Goal: Information Seeking & Learning: Learn about a topic

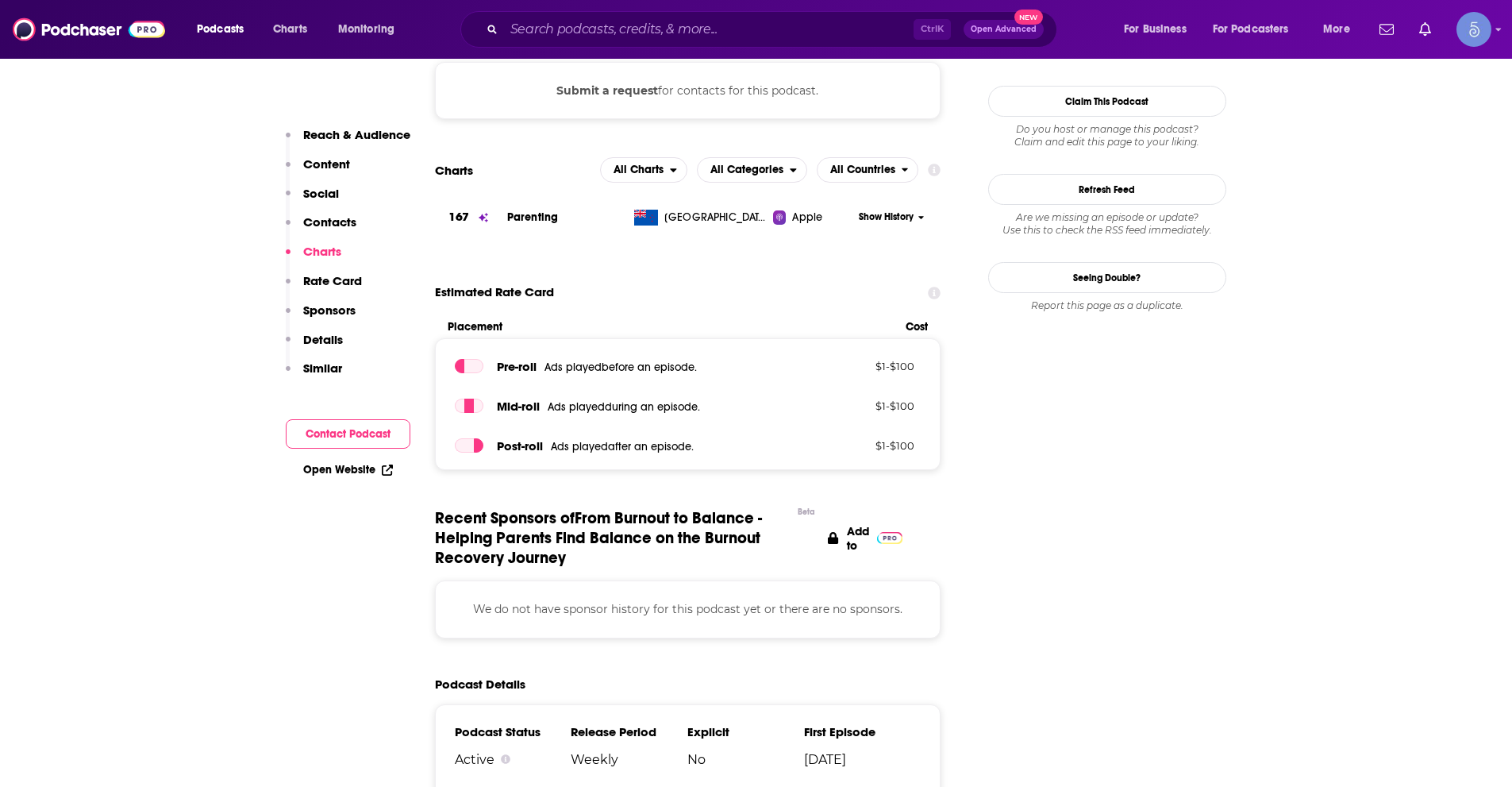
scroll to position [1270, 0]
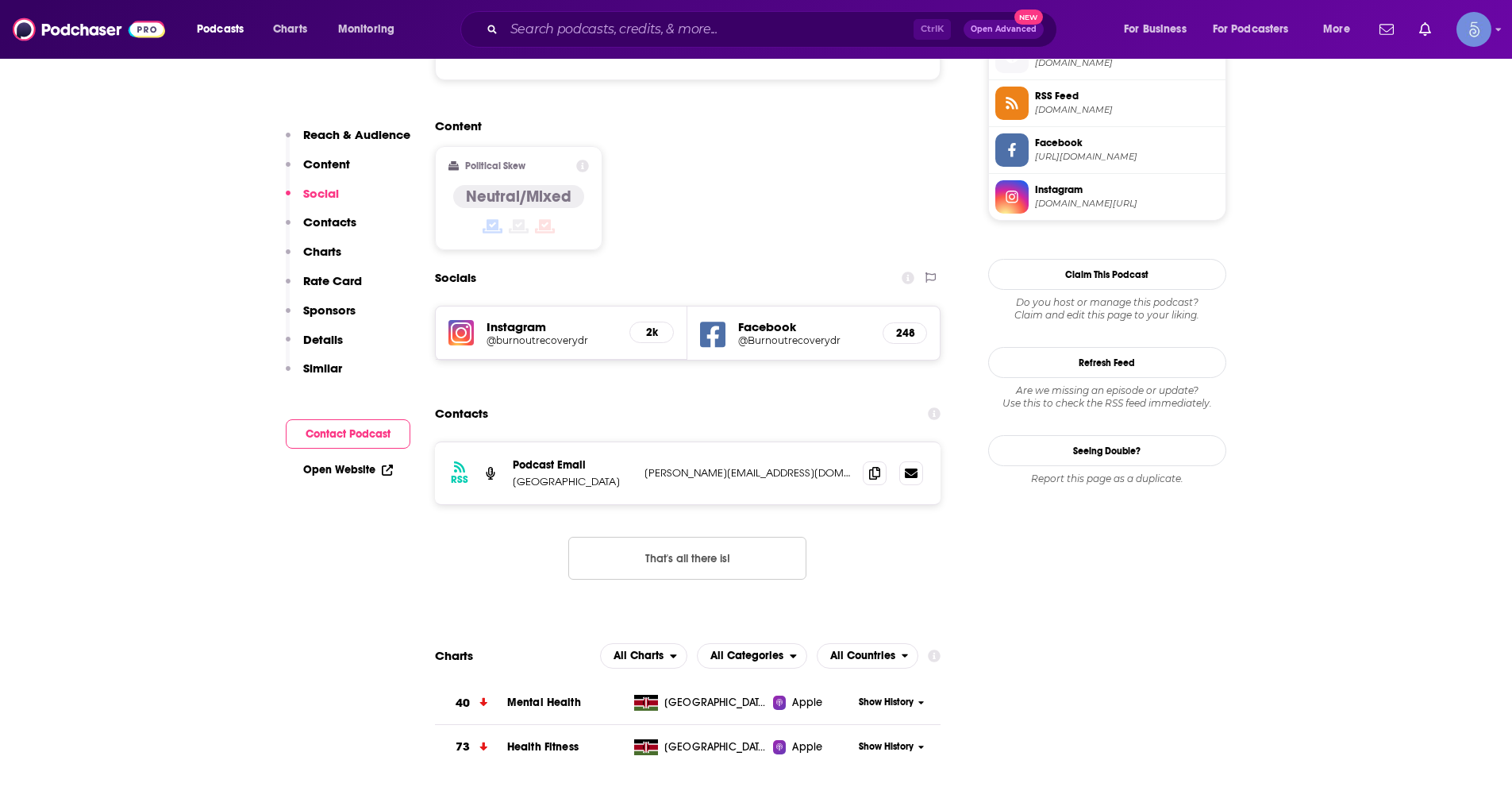
scroll to position [1191, 0]
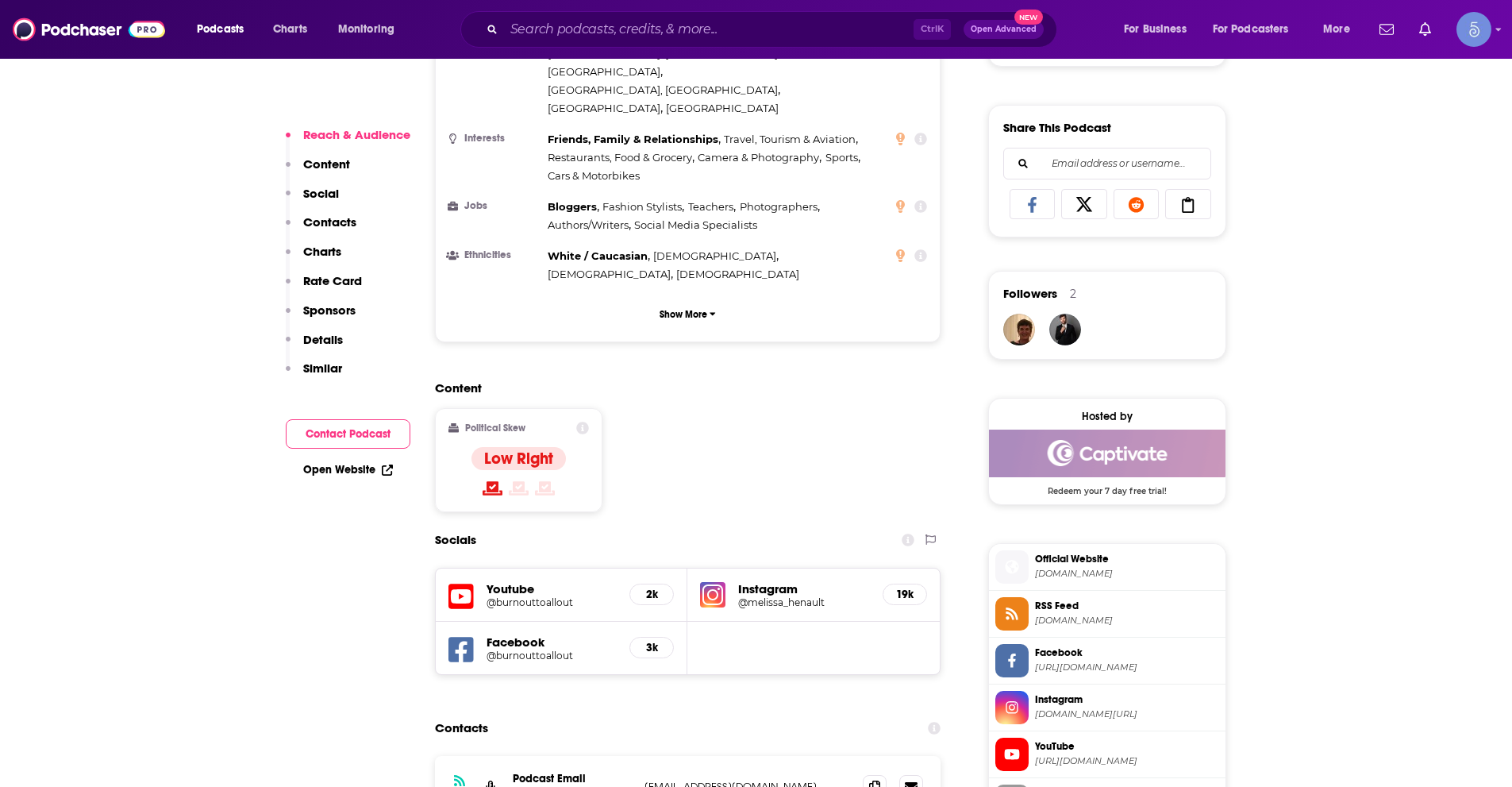
scroll to position [953, 0]
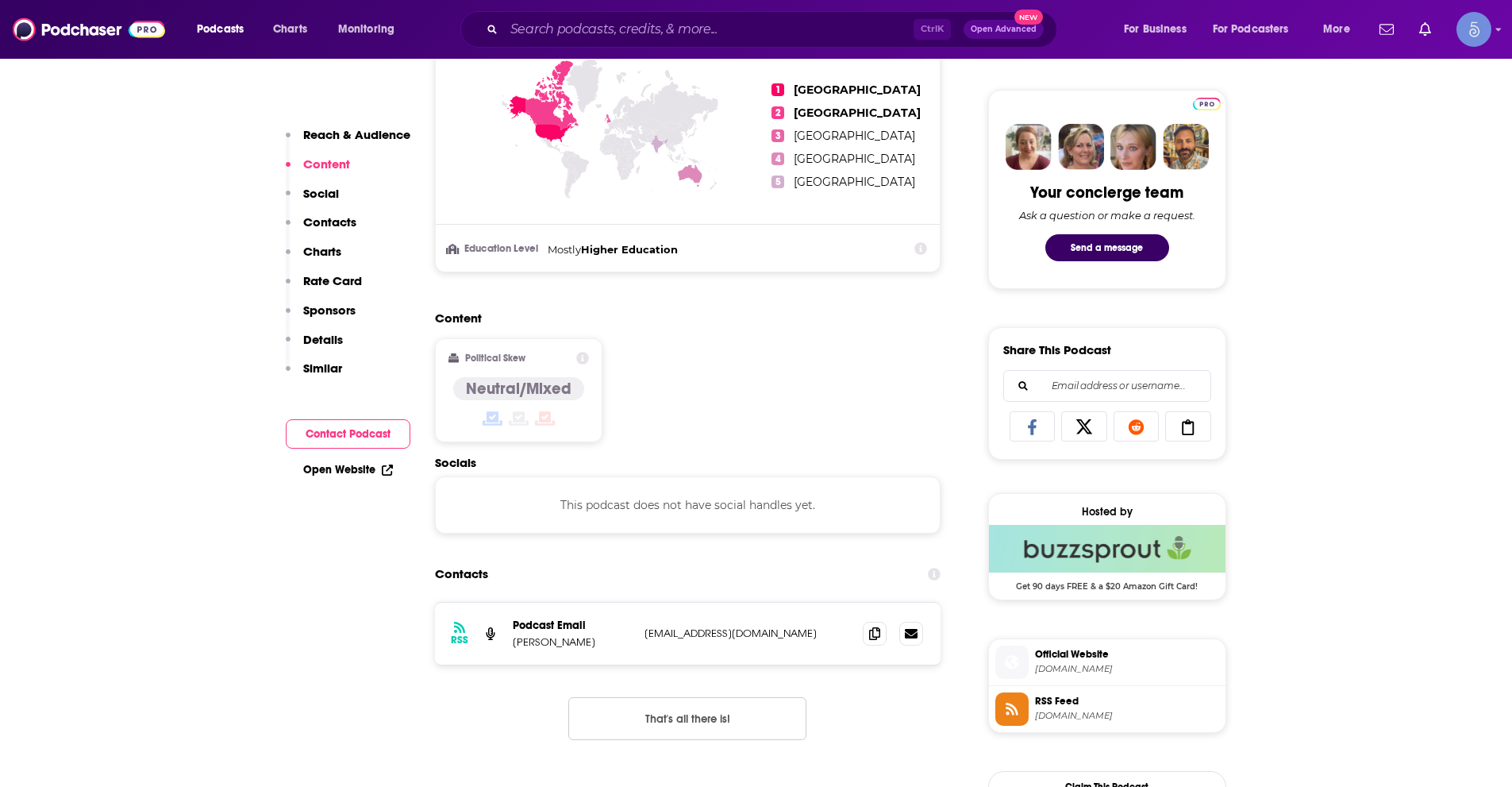
scroll to position [873, 0]
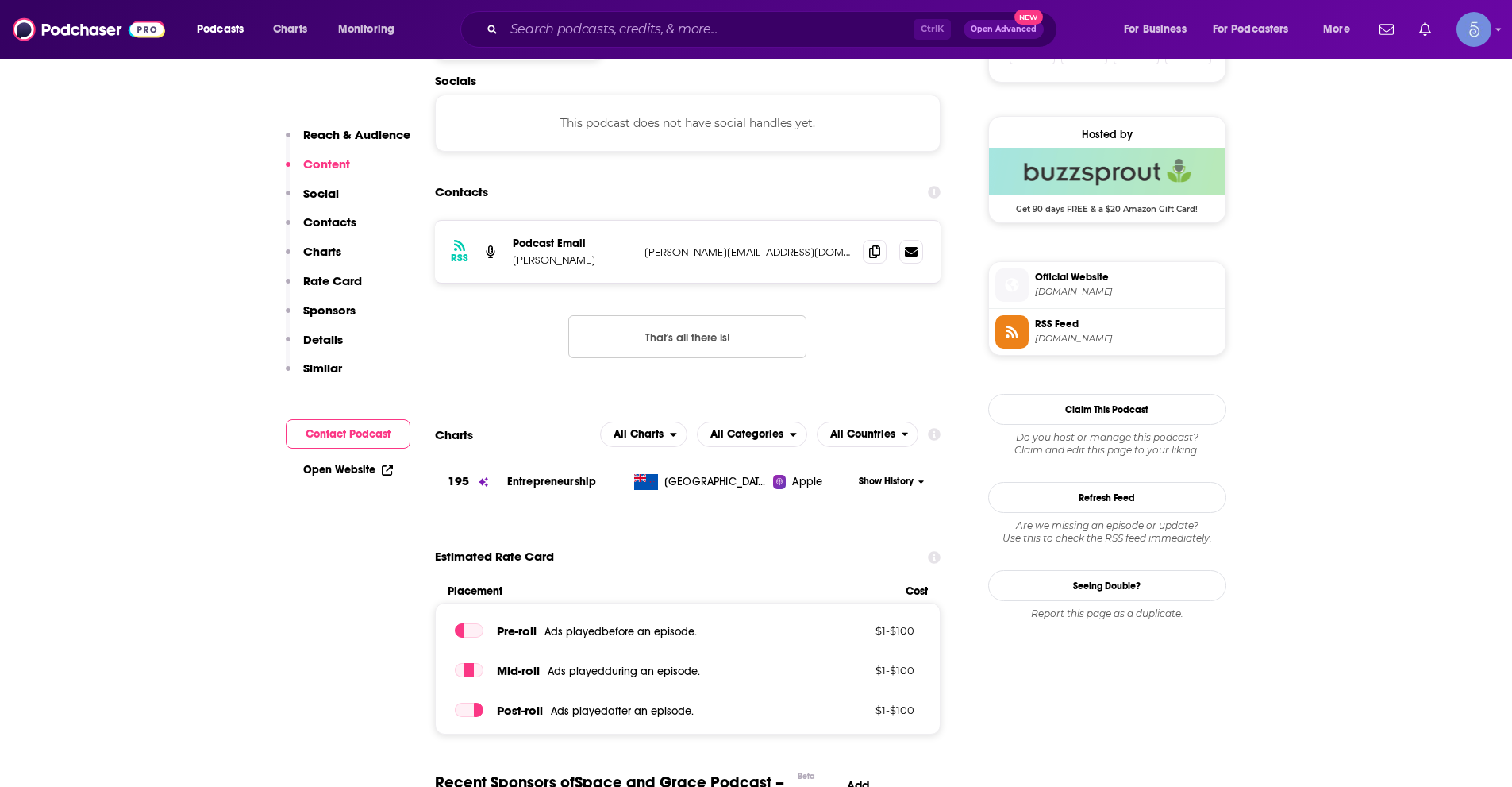
scroll to position [1112, 0]
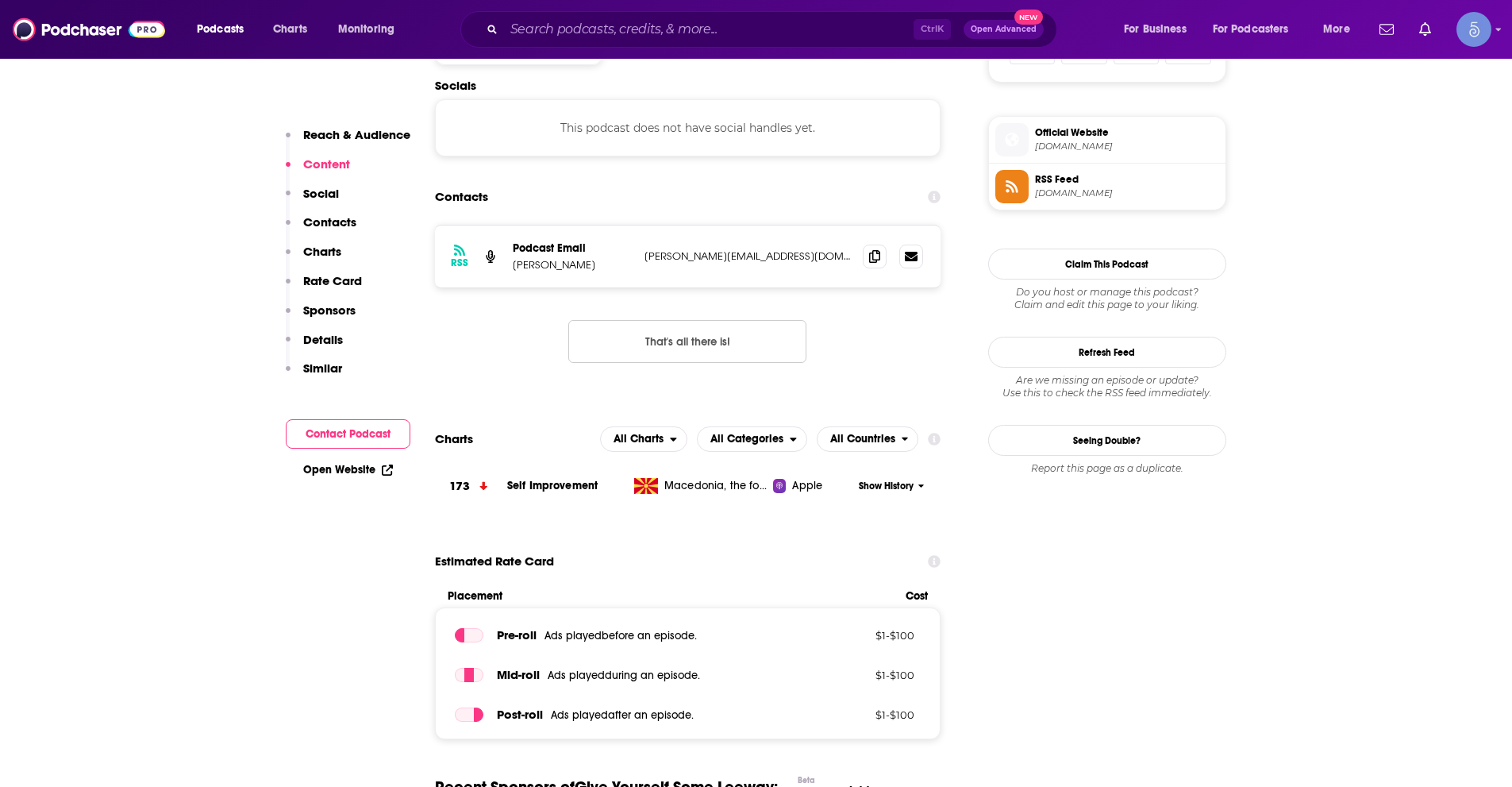
scroll to position [1112, 0]
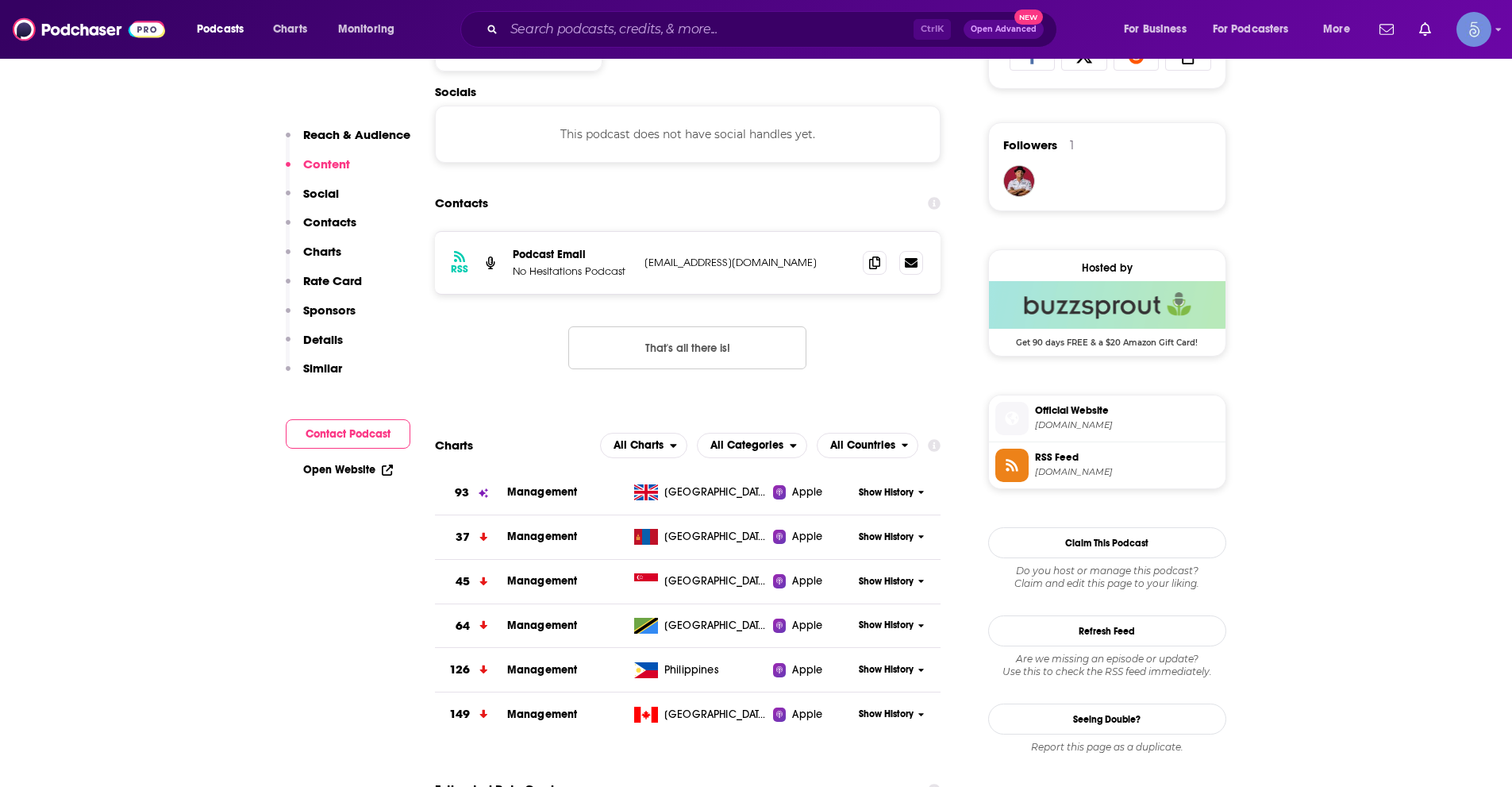
scroll to position [1112, 0]
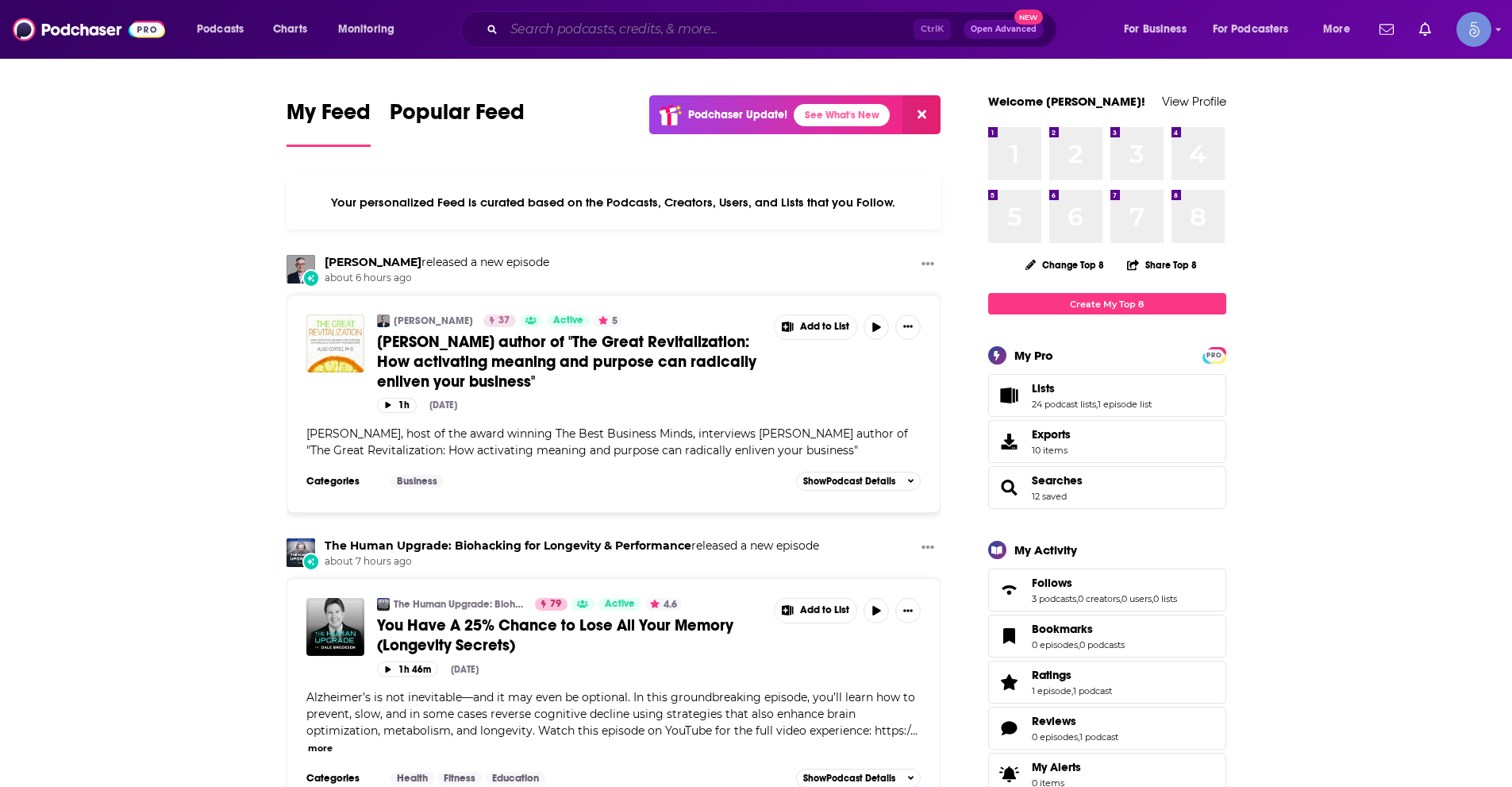
click at [728, 23] on input "Search podcasts, credits, & more..." at bounding box center [709, 29] width 410 height 25
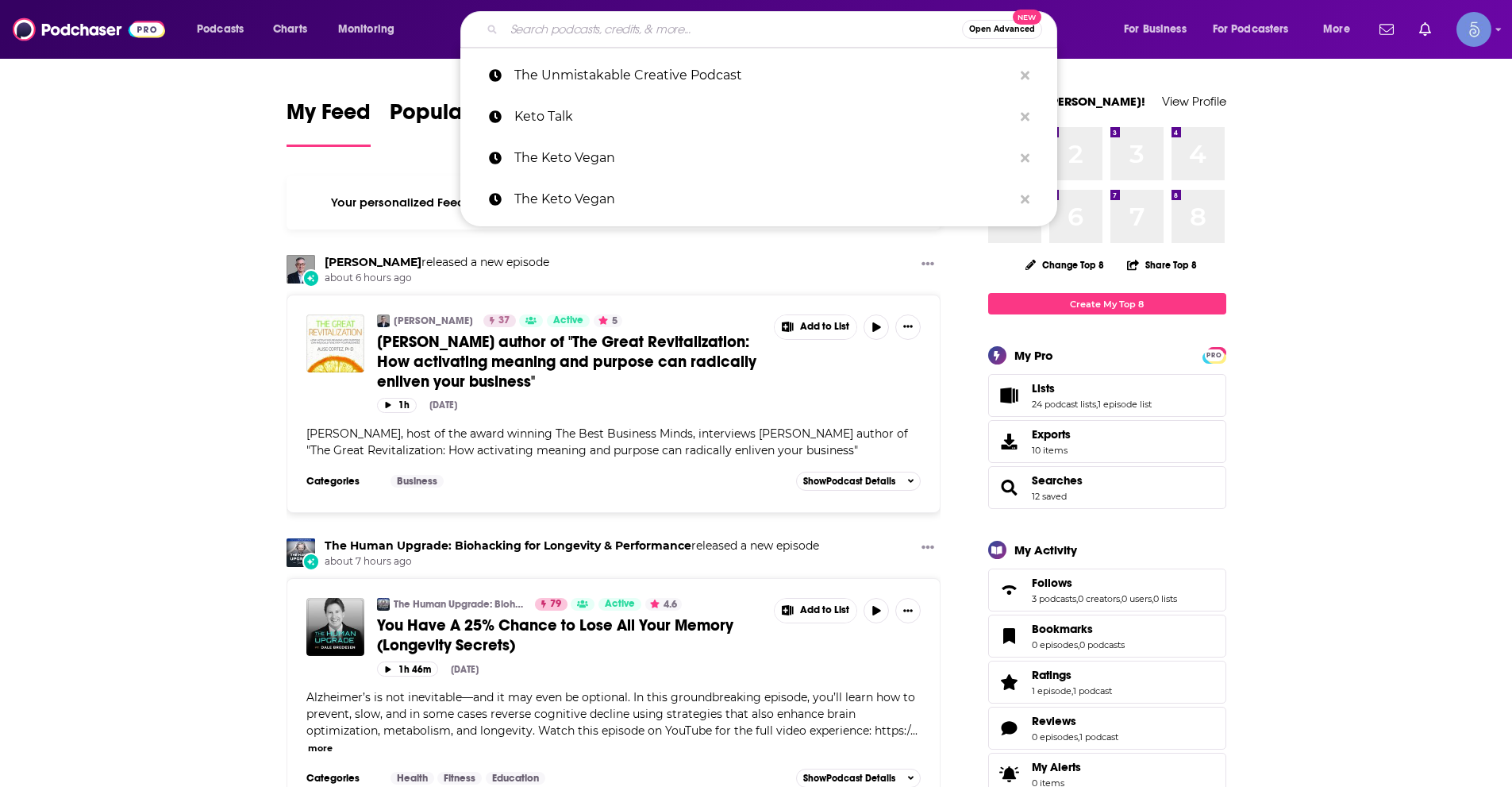
paste input "Found at 40"
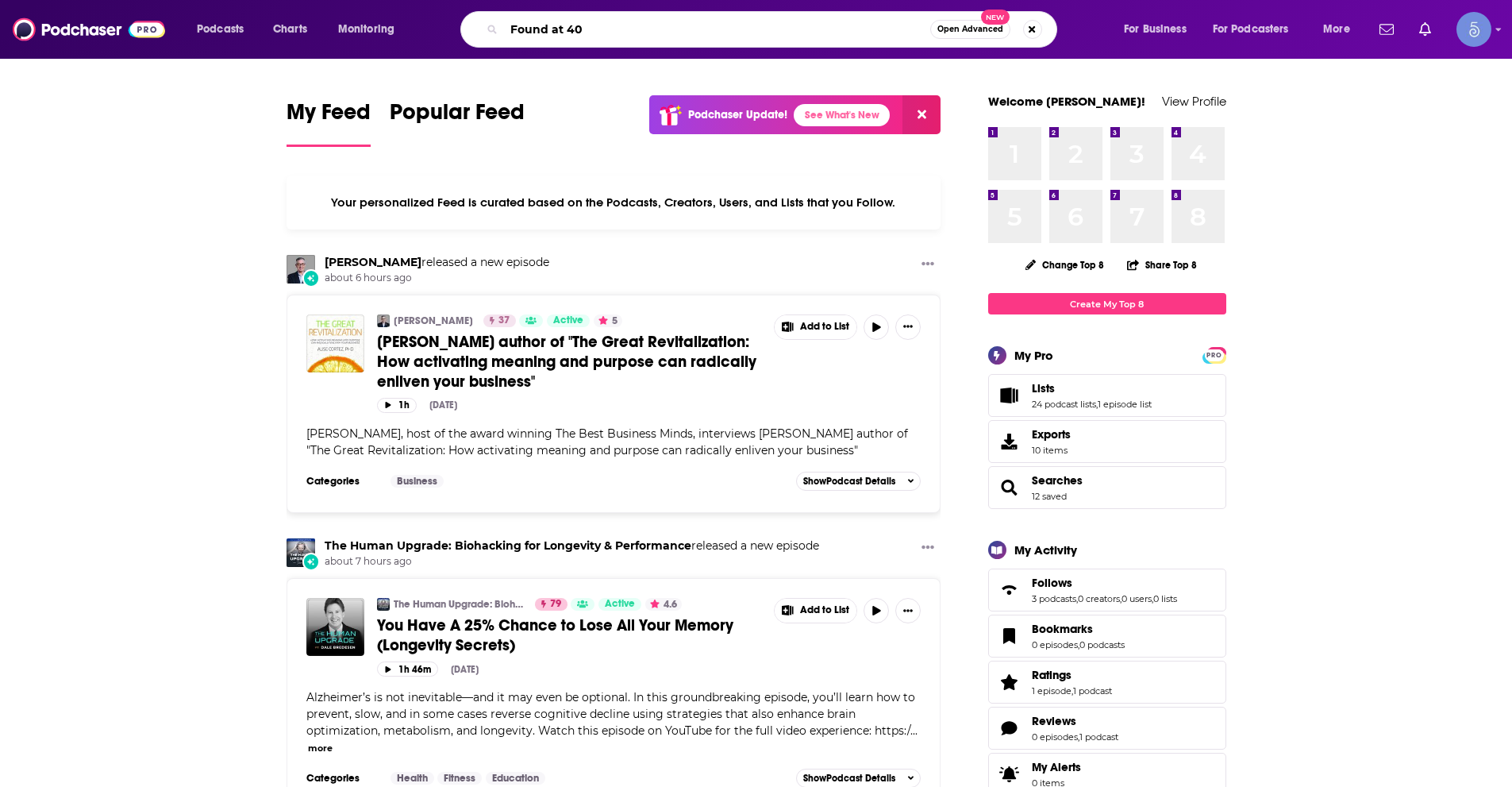
type input "Found at 40"
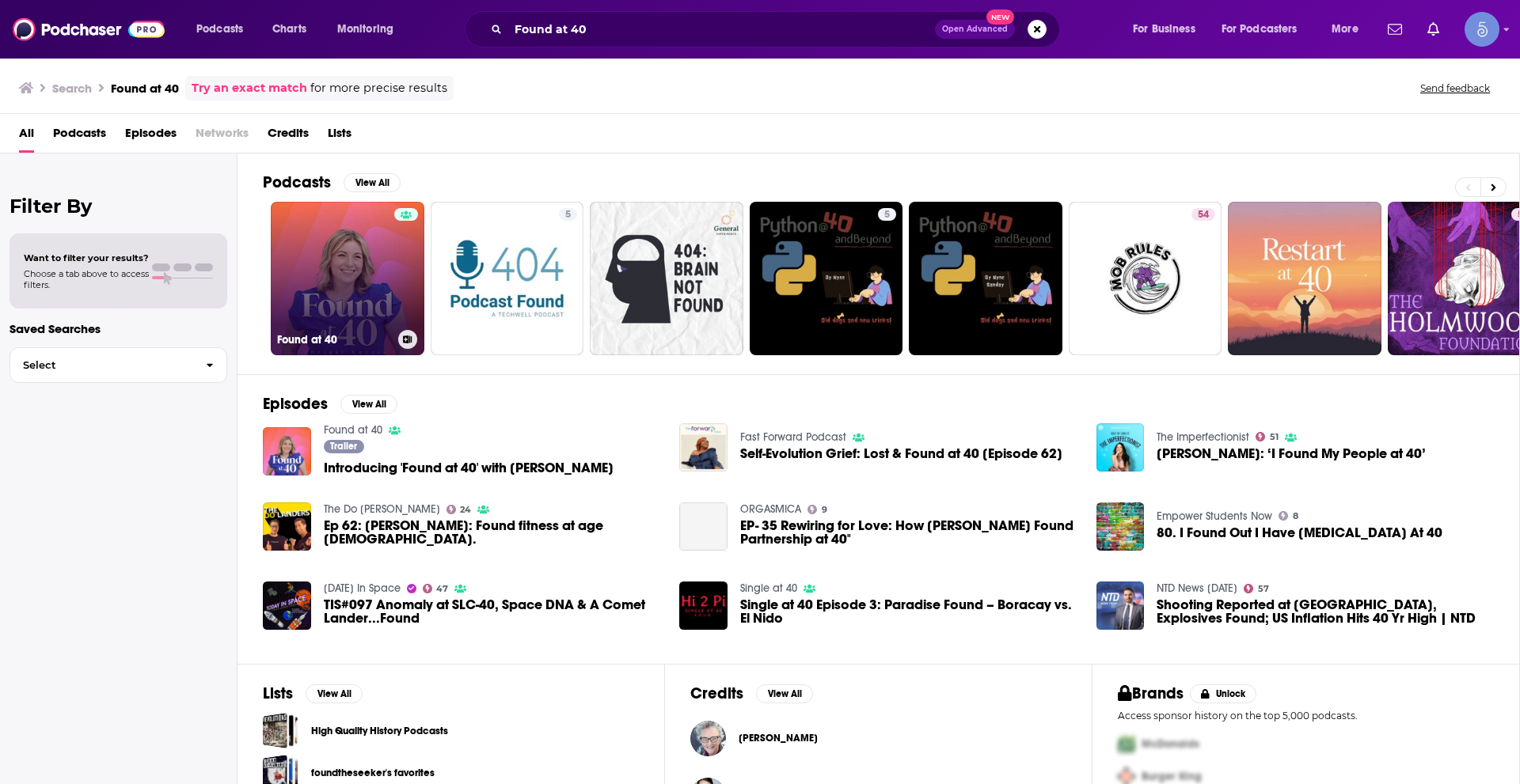
click at [383, 283] on link "Found at 40" at bounding box center [347, 278] width 154 height 154
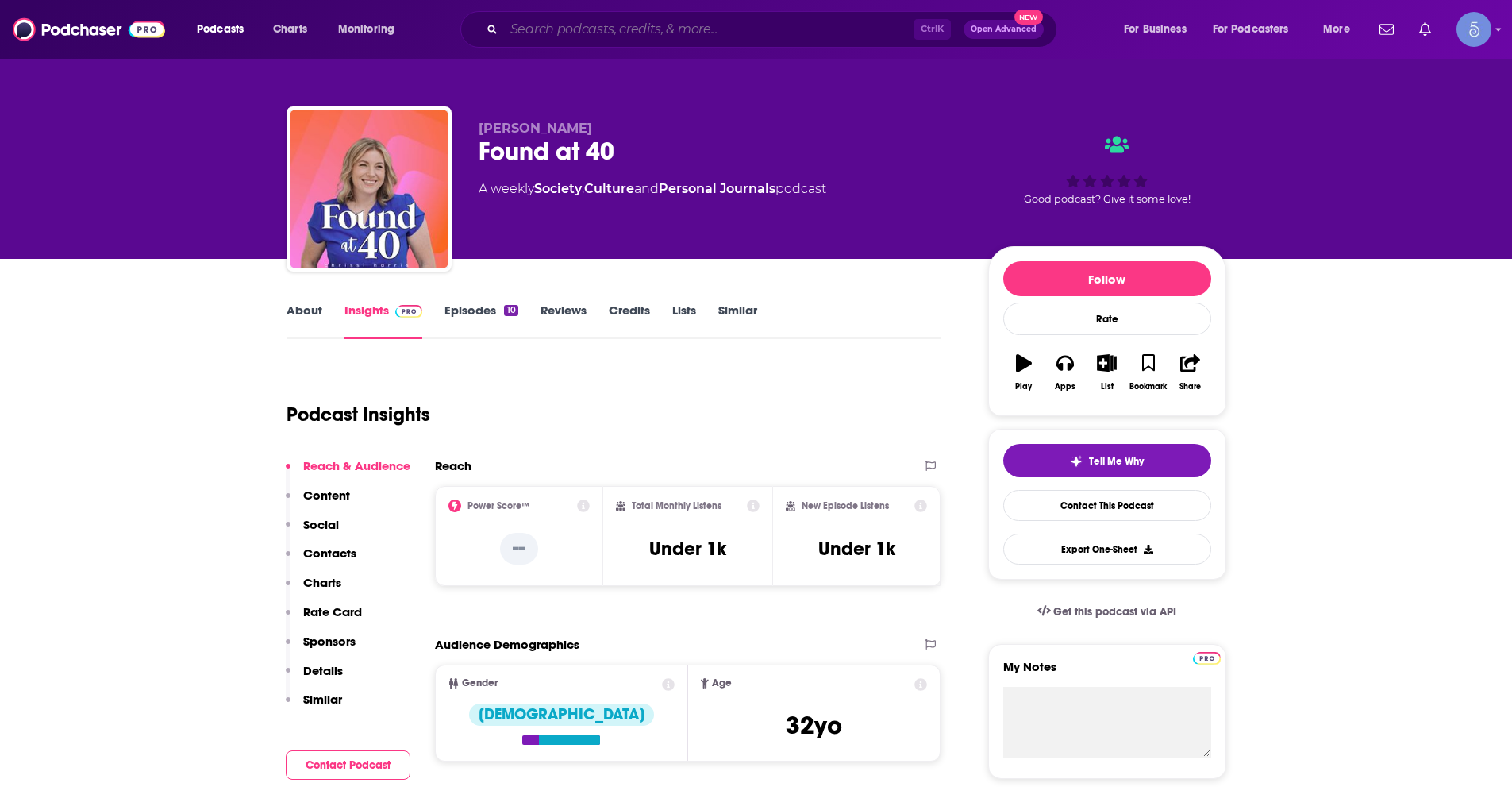
click at [608, 32] on input "Search podcasts, credits, & more..." at bounding box center [709, 29] width 410 height 25
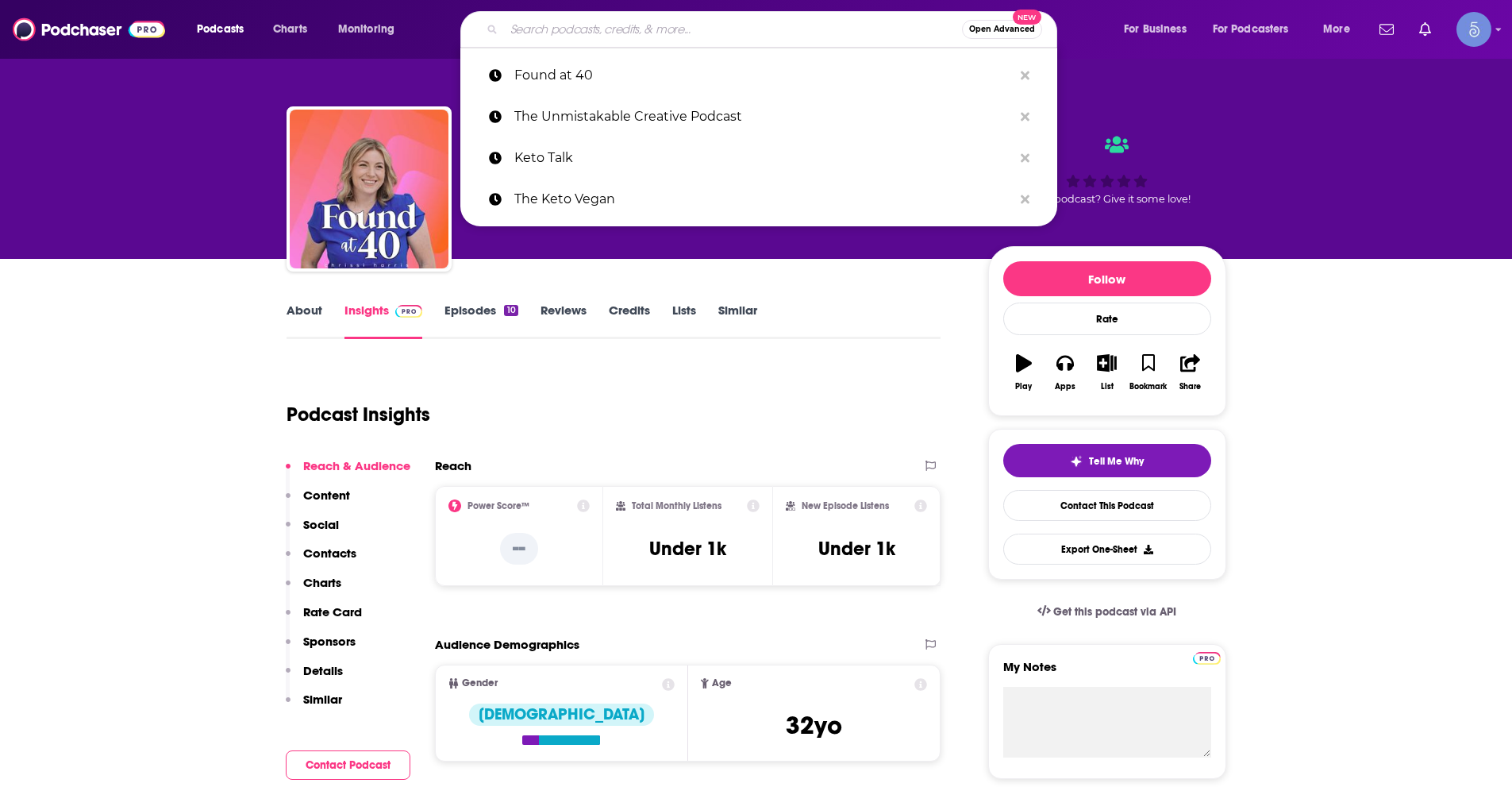
paste input "Mona-Vated"
type input "Mona-Vated"
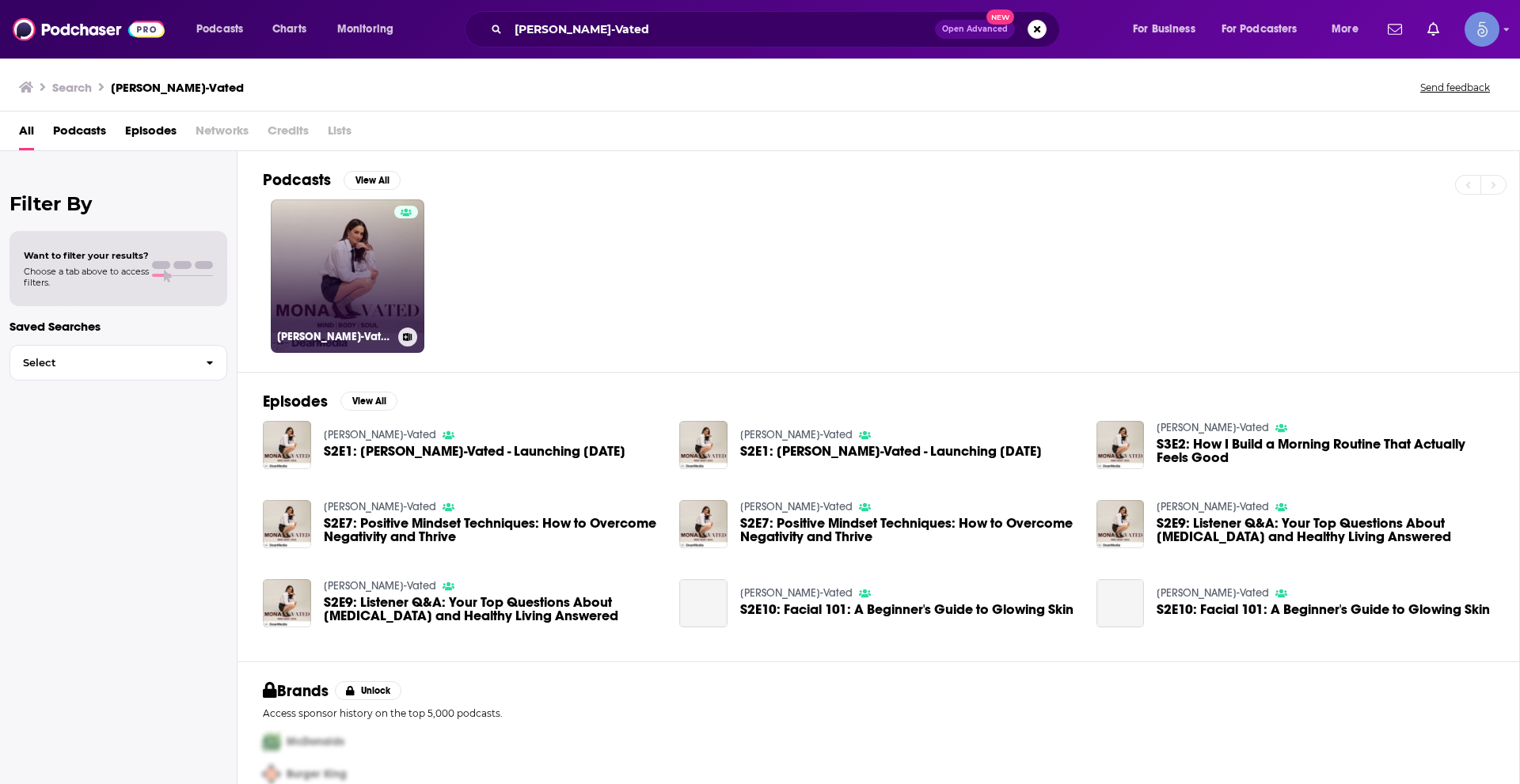
click at [306, 276] on link "Mona-Vated" at bounding box center [347, 276] width 154 height 154
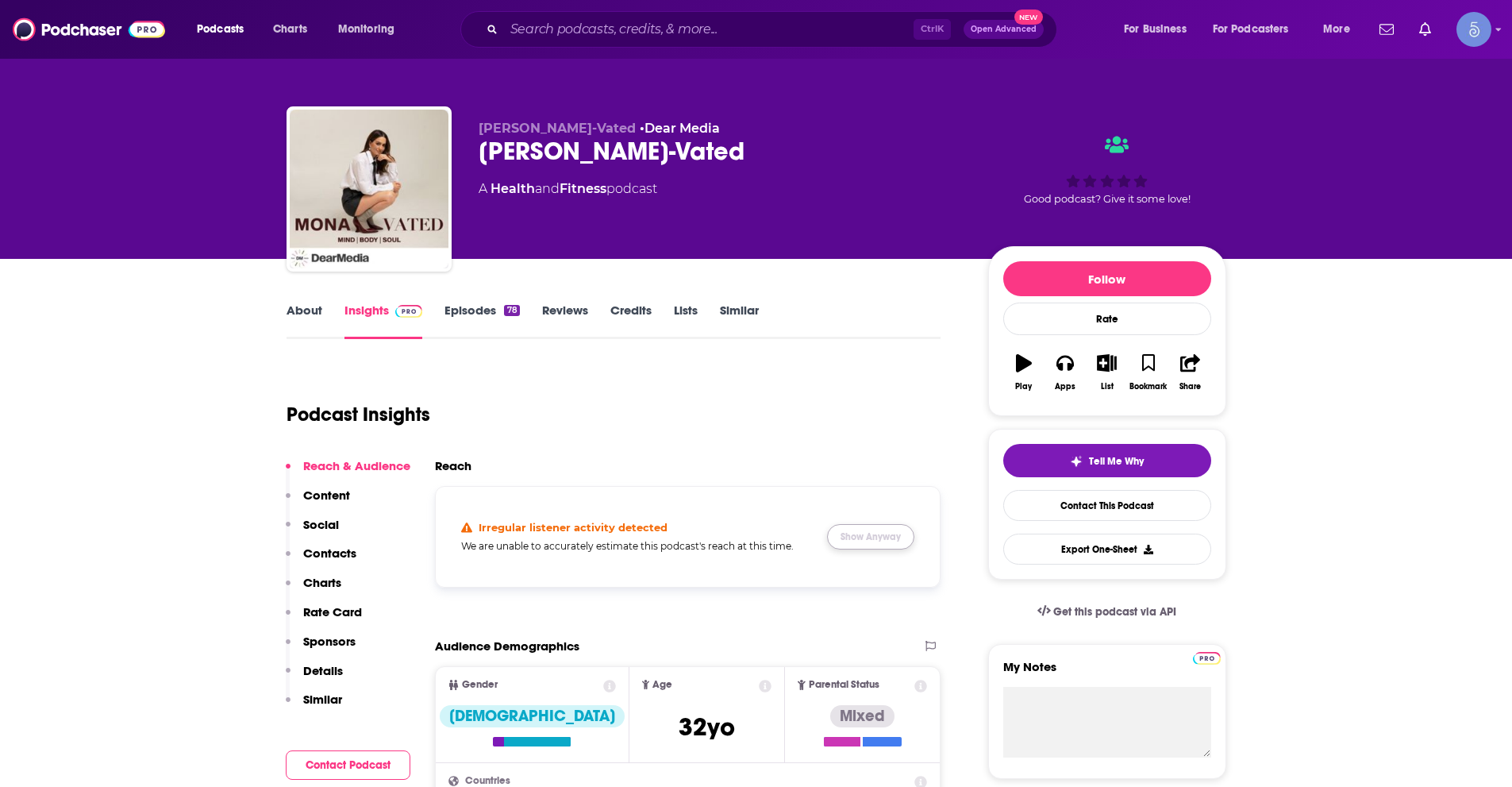
click at [870, 537] on button "Show Anyway" at bounding box center [870, 537] width 87 height 25
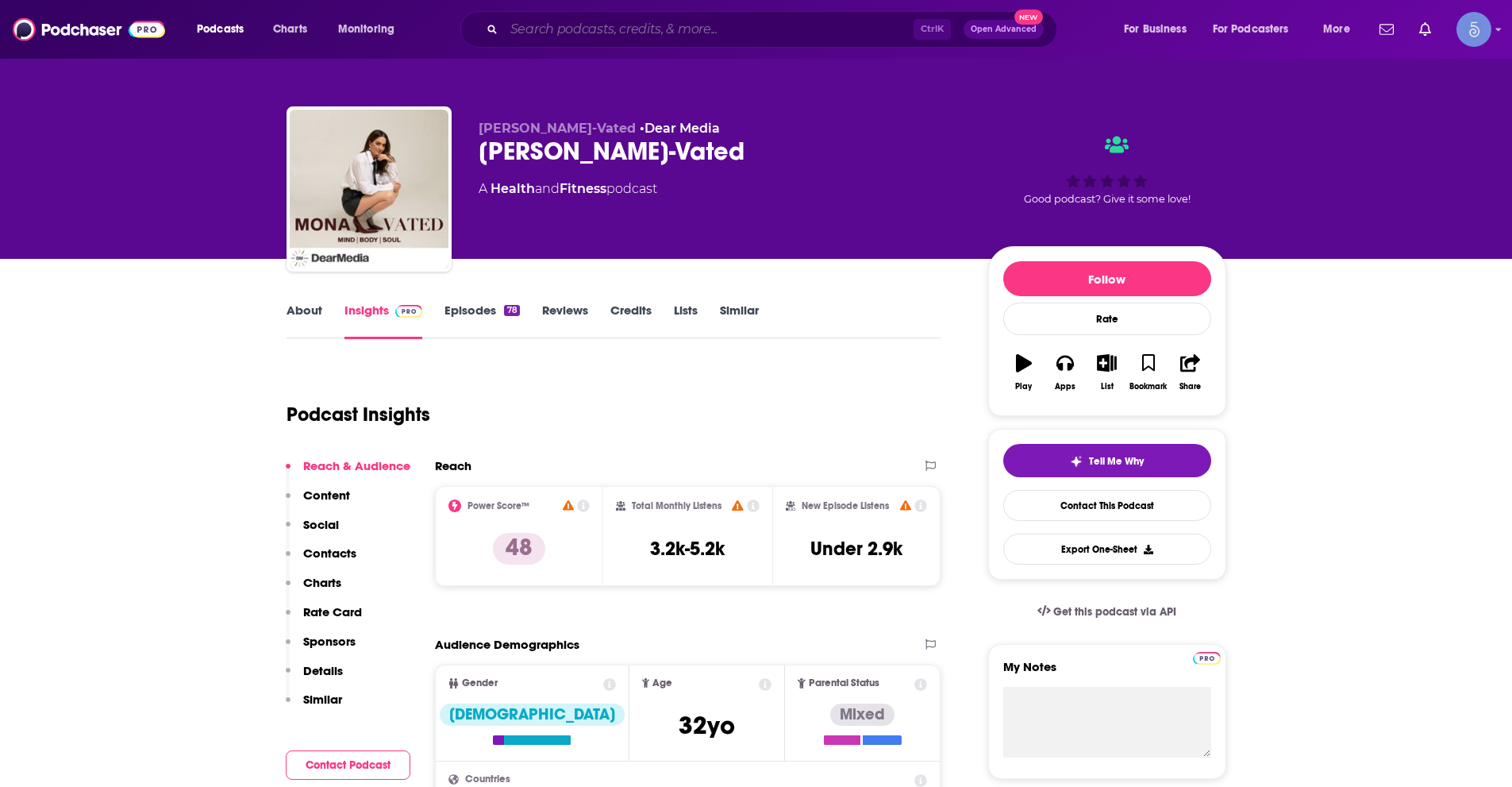
click at [593, 30] on input "Search podcasts, credits, & more..." at bounding box center [709, 29] width 410 height 25
paste input "The Spiritual Debate Podcast"
type input "The Spiritual Debate Podcast"
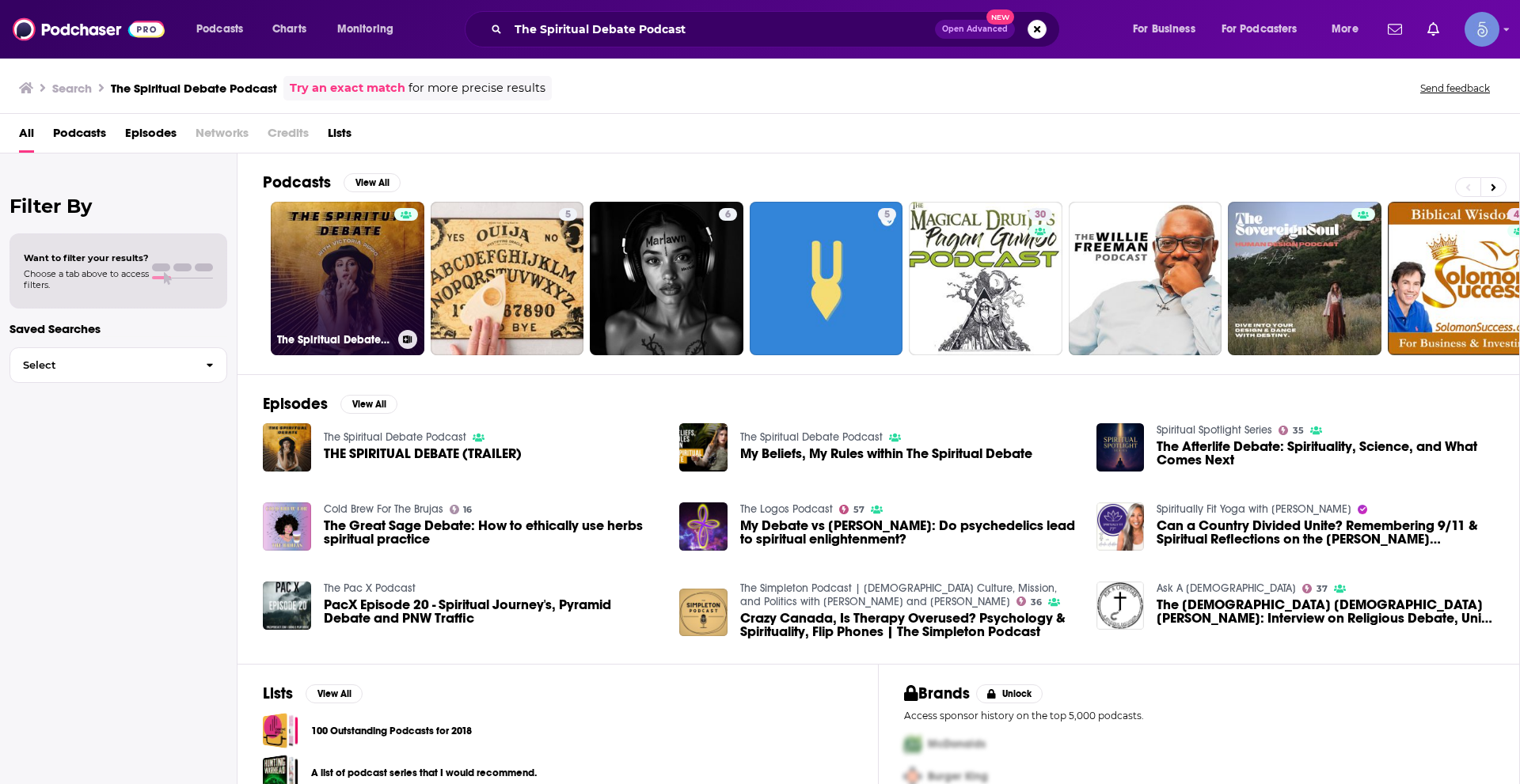
click at [372, 280] on link "The Spiritual Debate Podcast" at bounding box center [347, 278] width 154 height 154
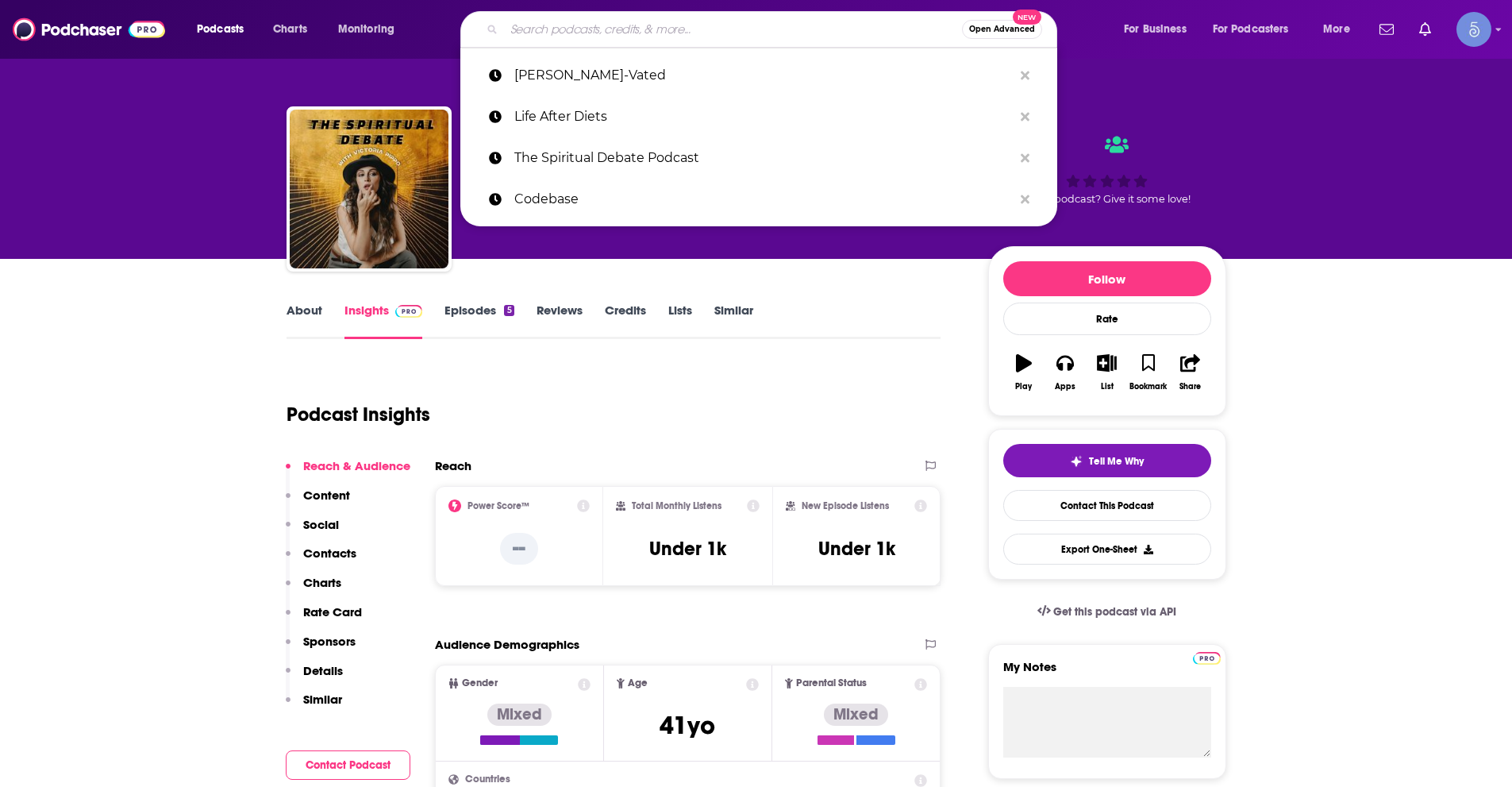
click at [816, 31] on input "Search podcasts, credits, & more..." at bounding box center [732, 29] width 458 height 25
paste input "No Wahala with Tune Day and Bawo"
type input "No Wahala with Tune Day and Bawo"
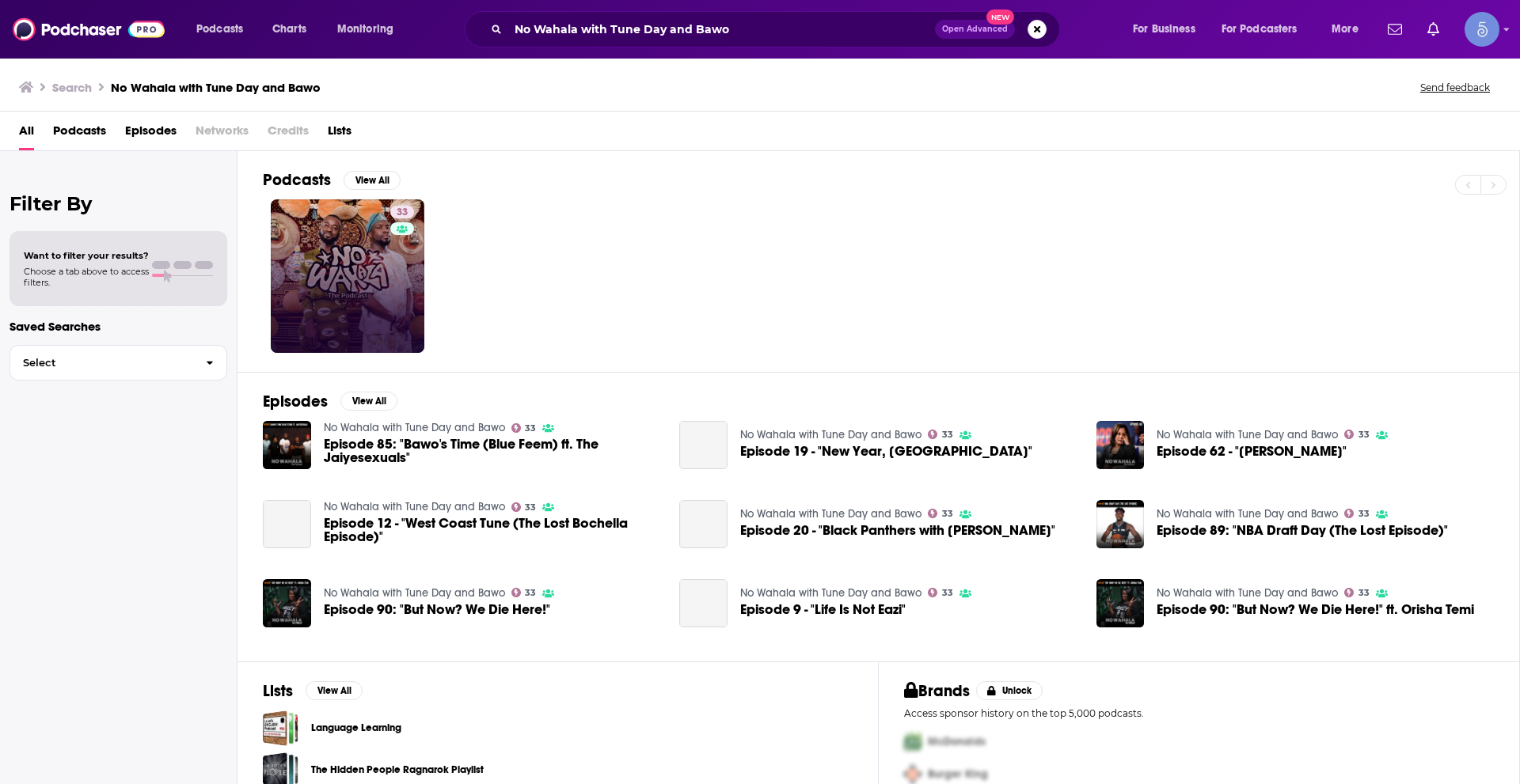
click at [349, 304] on link "33" at bounding box center [347, 276] width 154 height 154
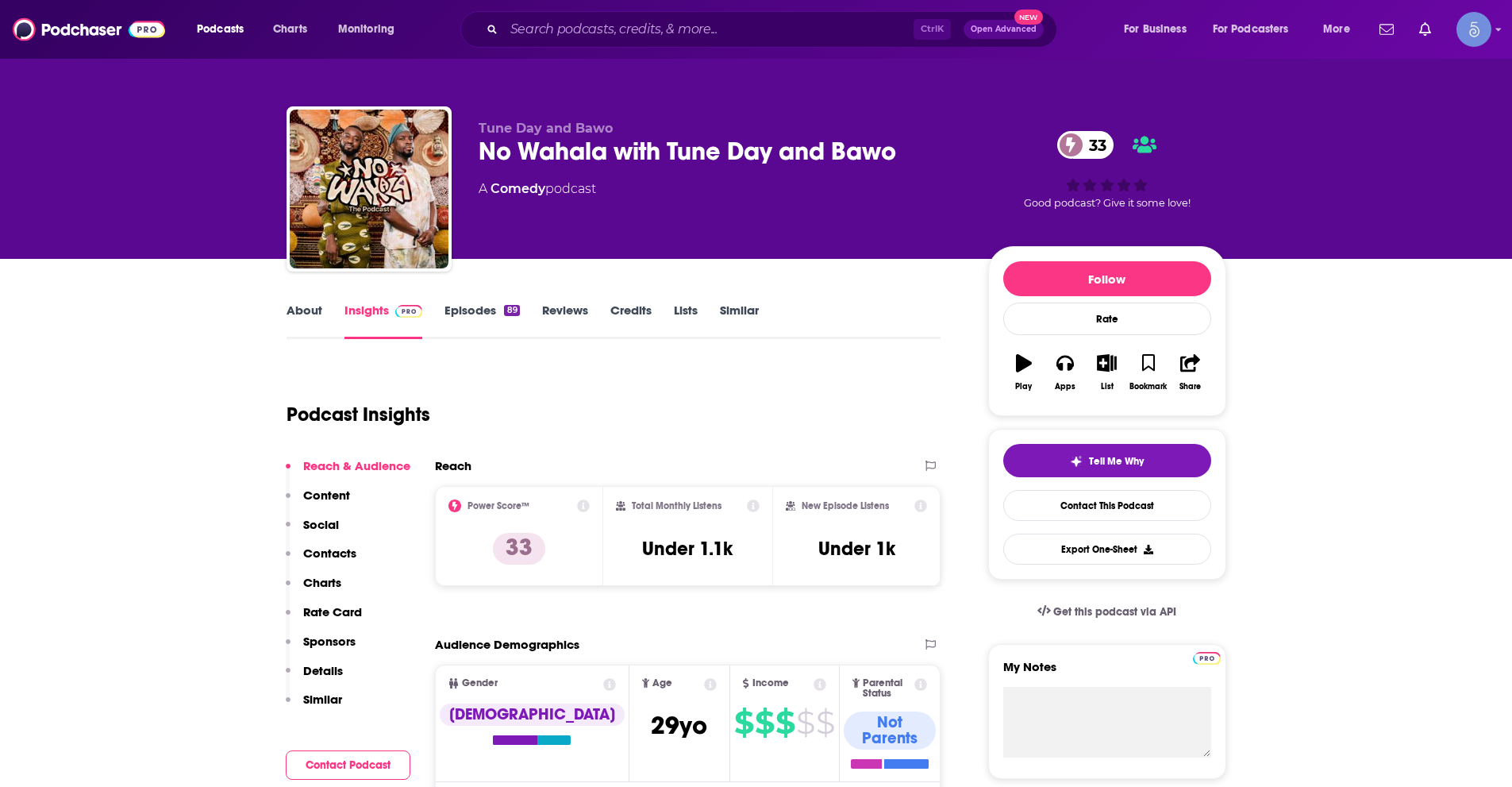
click at [855, 16] on div "Ctrl K Open Advanced New" at bounding box center [759, 30] width 596 height 37
click at [844, 24] on input "Search podcasts, credits, & more..." at bounding box center [709, 29] width 410 height 25
paste input "Intelligent Change with Alex Ikonn"
type input "Intelligent Change with Alex Ikonn"
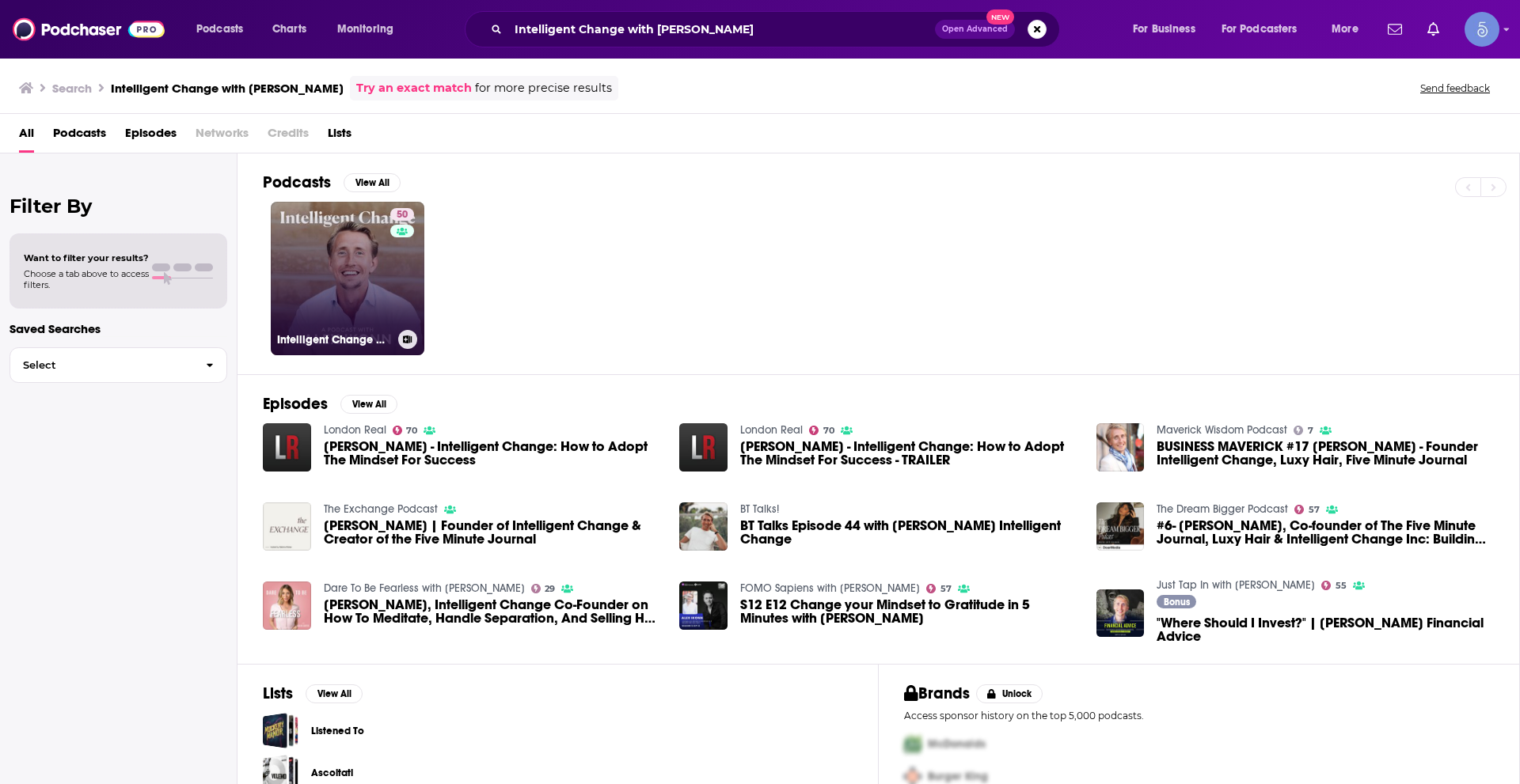
click at [375, 260] on link "50 Intelligent Change with Alex Ikonn" at bounding box center [347, 278] width 154 height 154
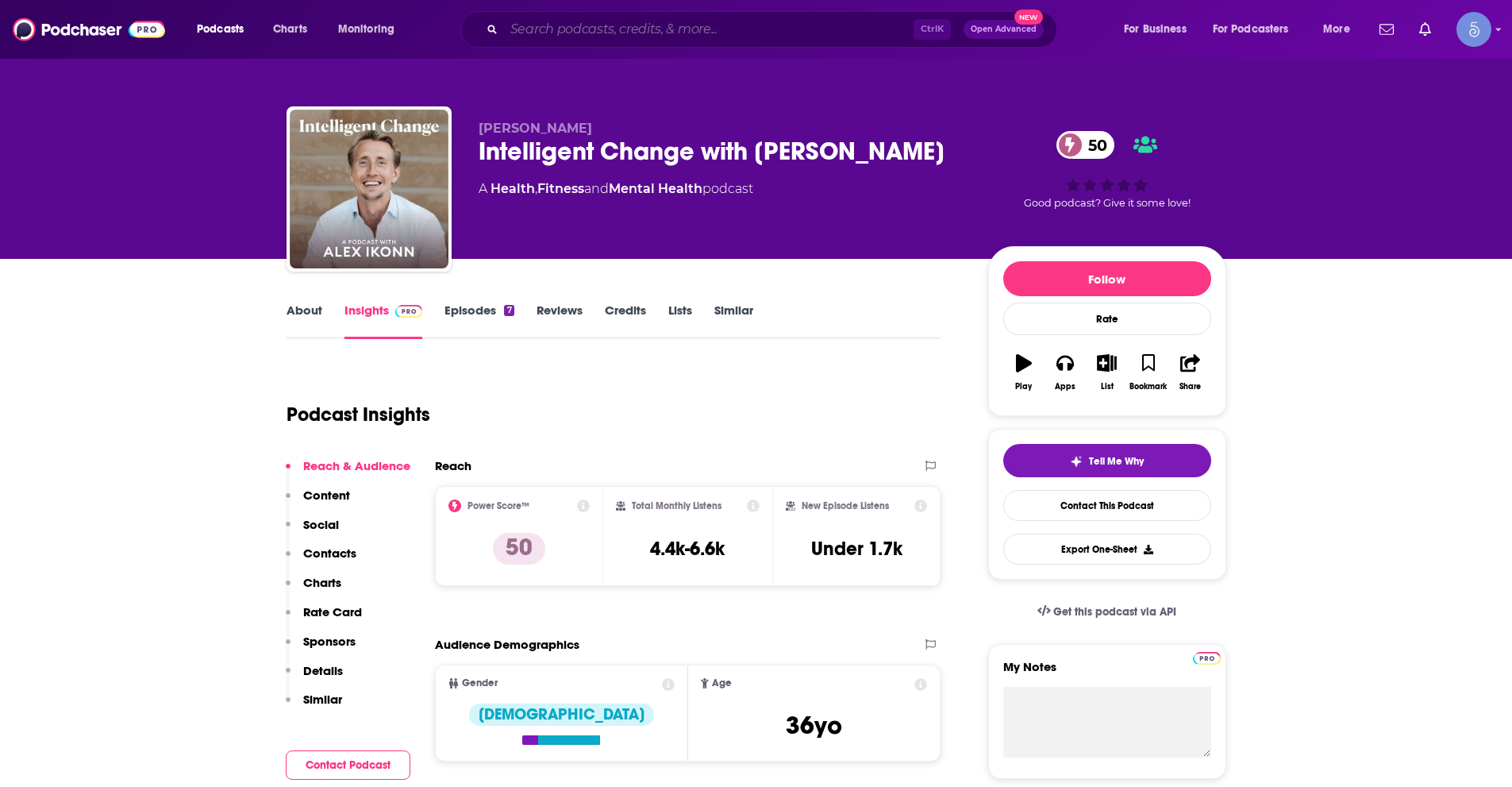
click at [588, 24] on input "Search podcasts, credits, & more..." at bounding box center [709, 29] width 410 height 25
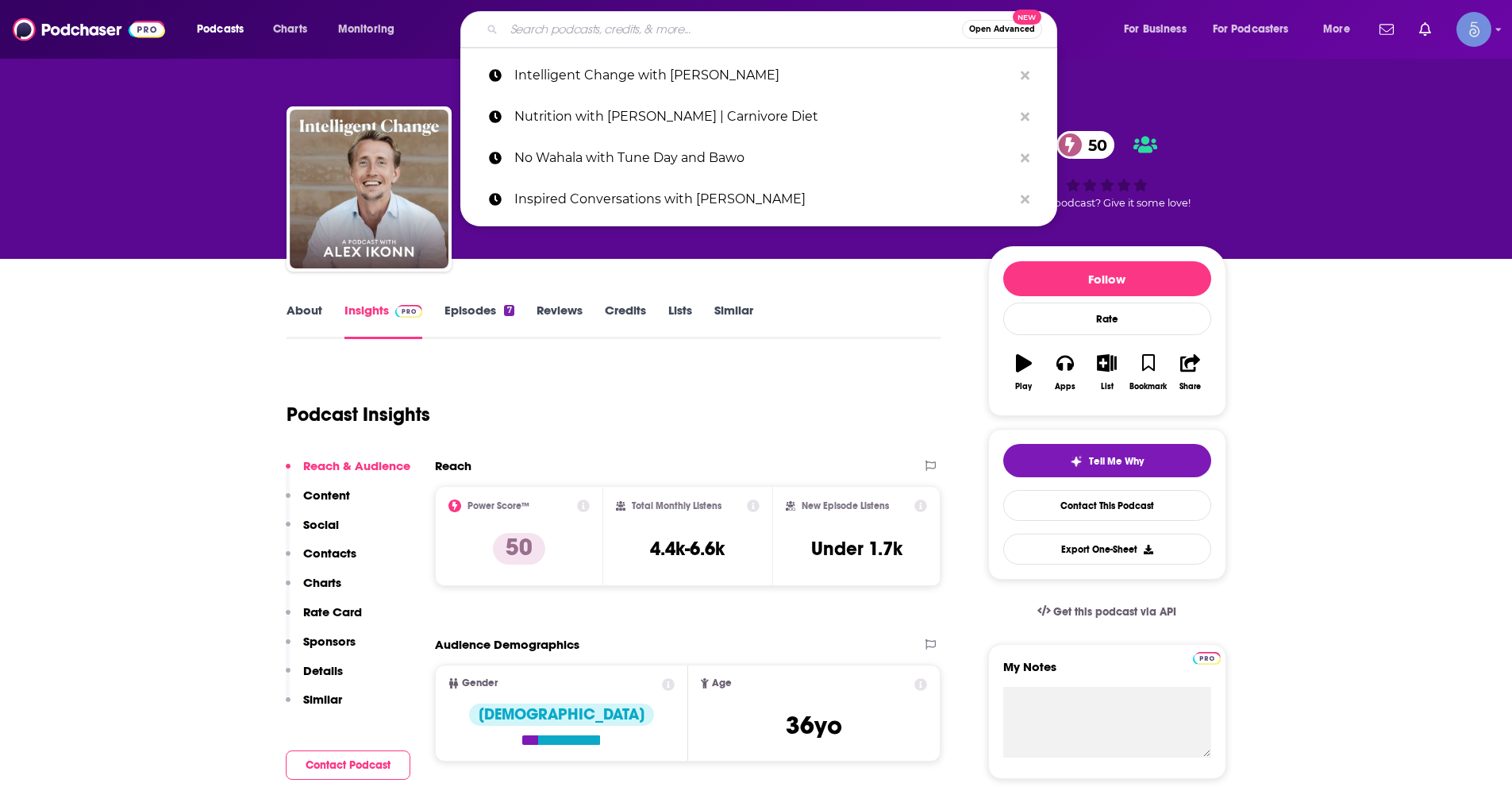
paste input "Makes Sense - with Dr. JC Doornick"
type input "Makes Sense - with Dr. JC Doornick"
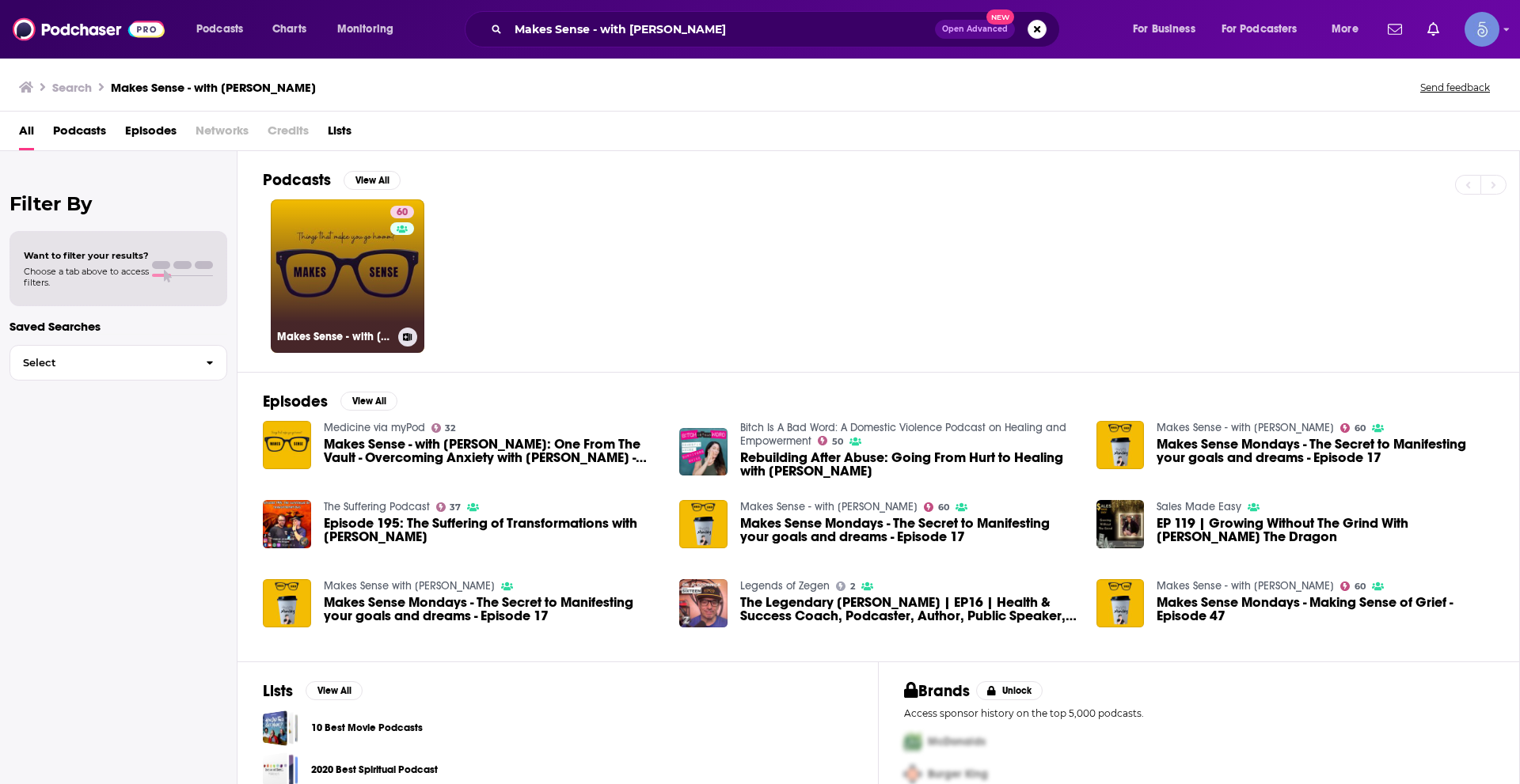
click at [398, 262] on div "60" at bounding box center [404, 267] width 28 height 122
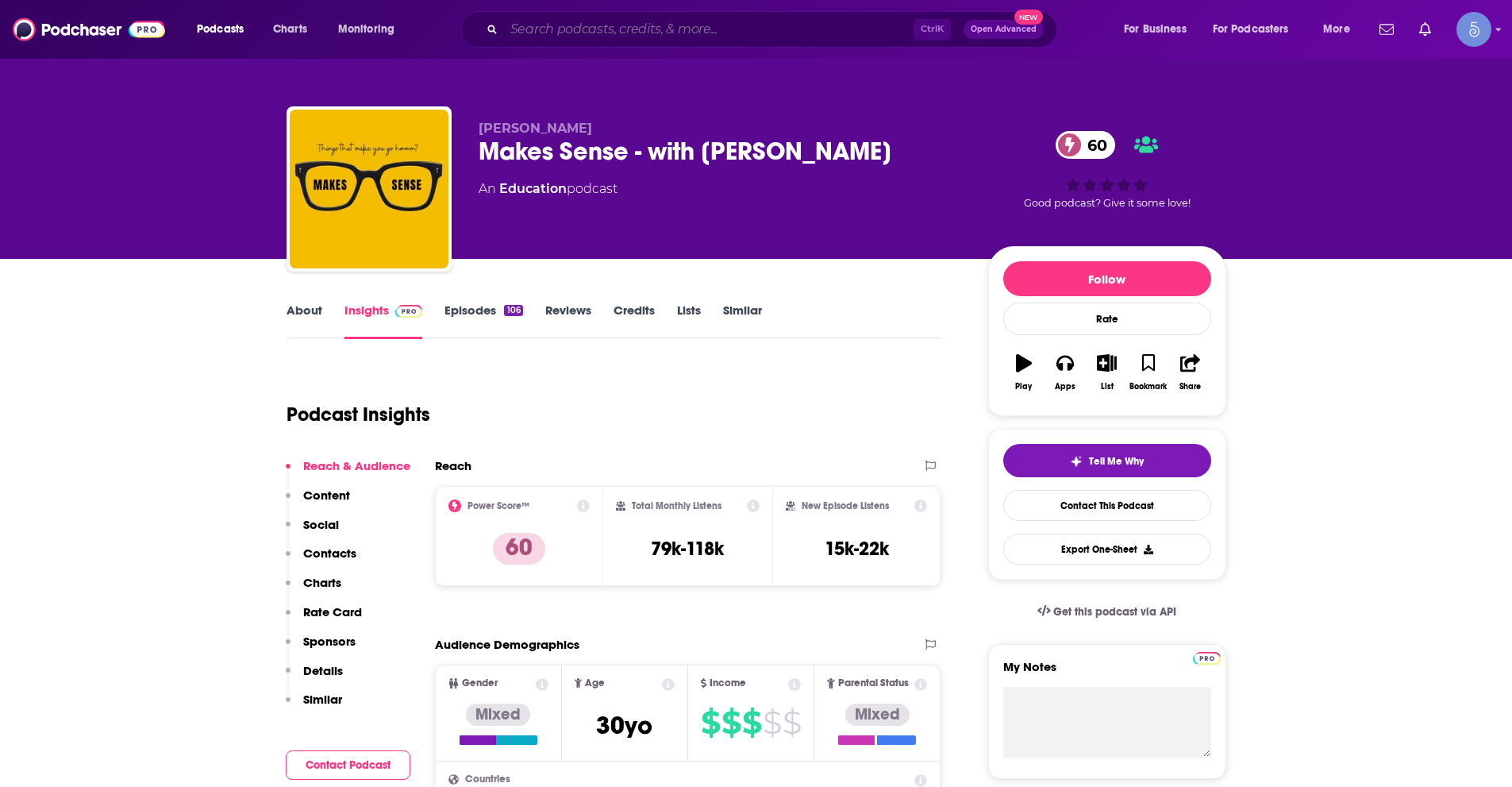
click at [826, 30] on input "Search podcasts, credits, & more..." at bounding box center [709, 29] width 410 height 25
paste input "The Michael Sartain Podcast"
type input "The Michael Sartain Podcast"
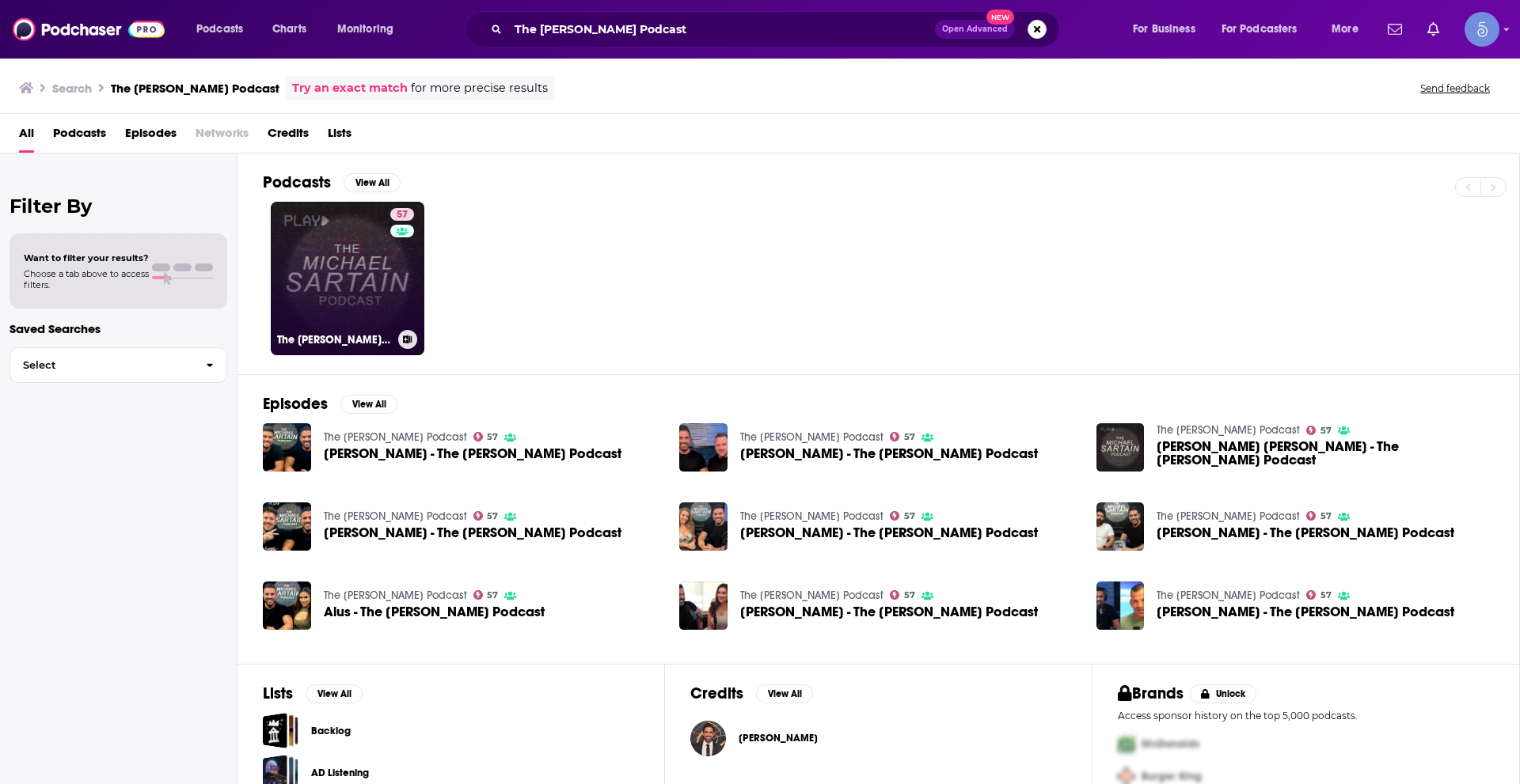
click at [360, 263] on link "57 The Michael Sartain Podcast" at bounding box center [347, 278] width 154 height 154
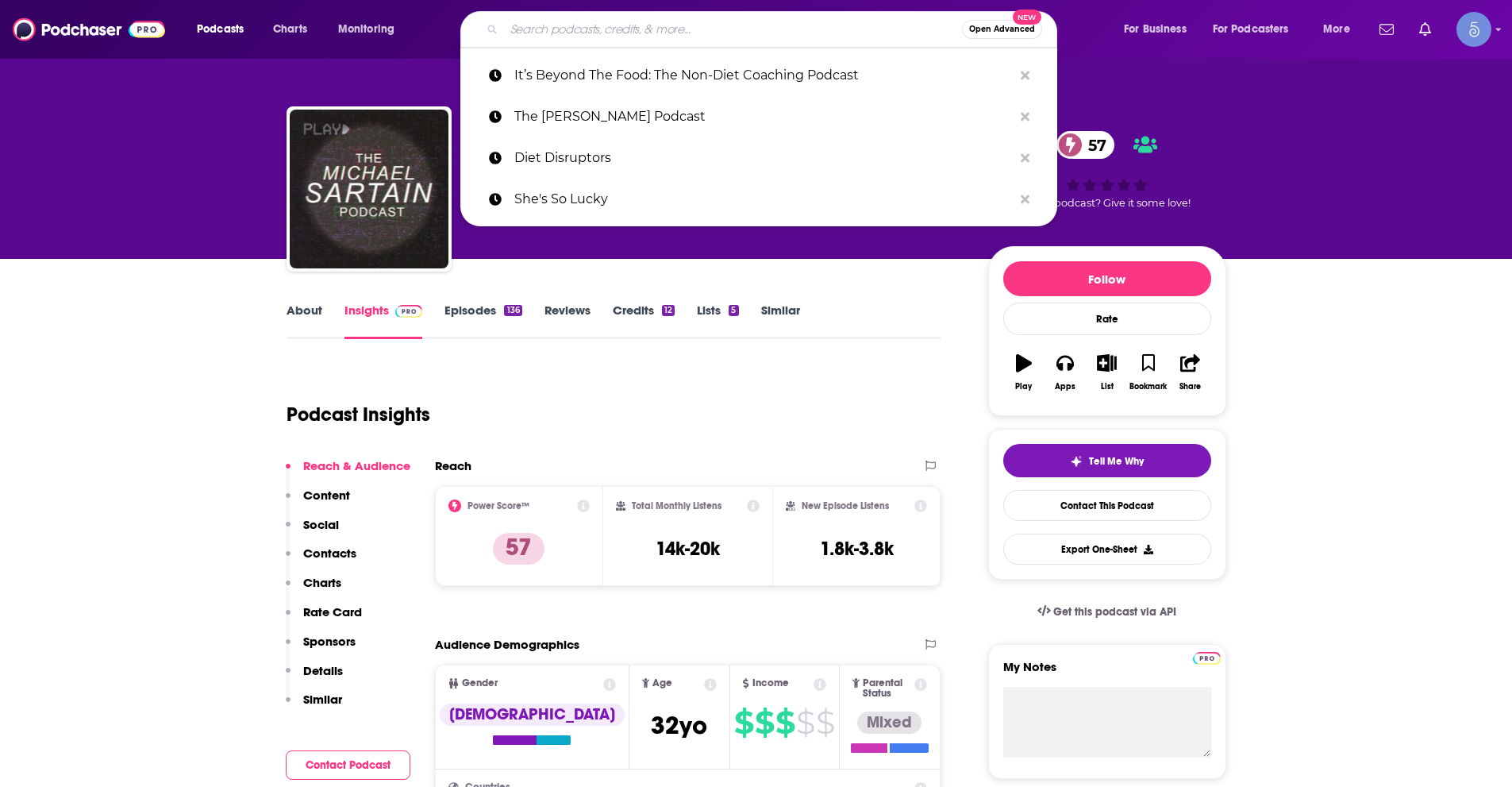
click at [686, 18] on input "Search podcasts, credits, & more..." at bounding box center [732, 29] width 458 height 25
paste input "How To Do Everything"
type input "How To Do Everything"
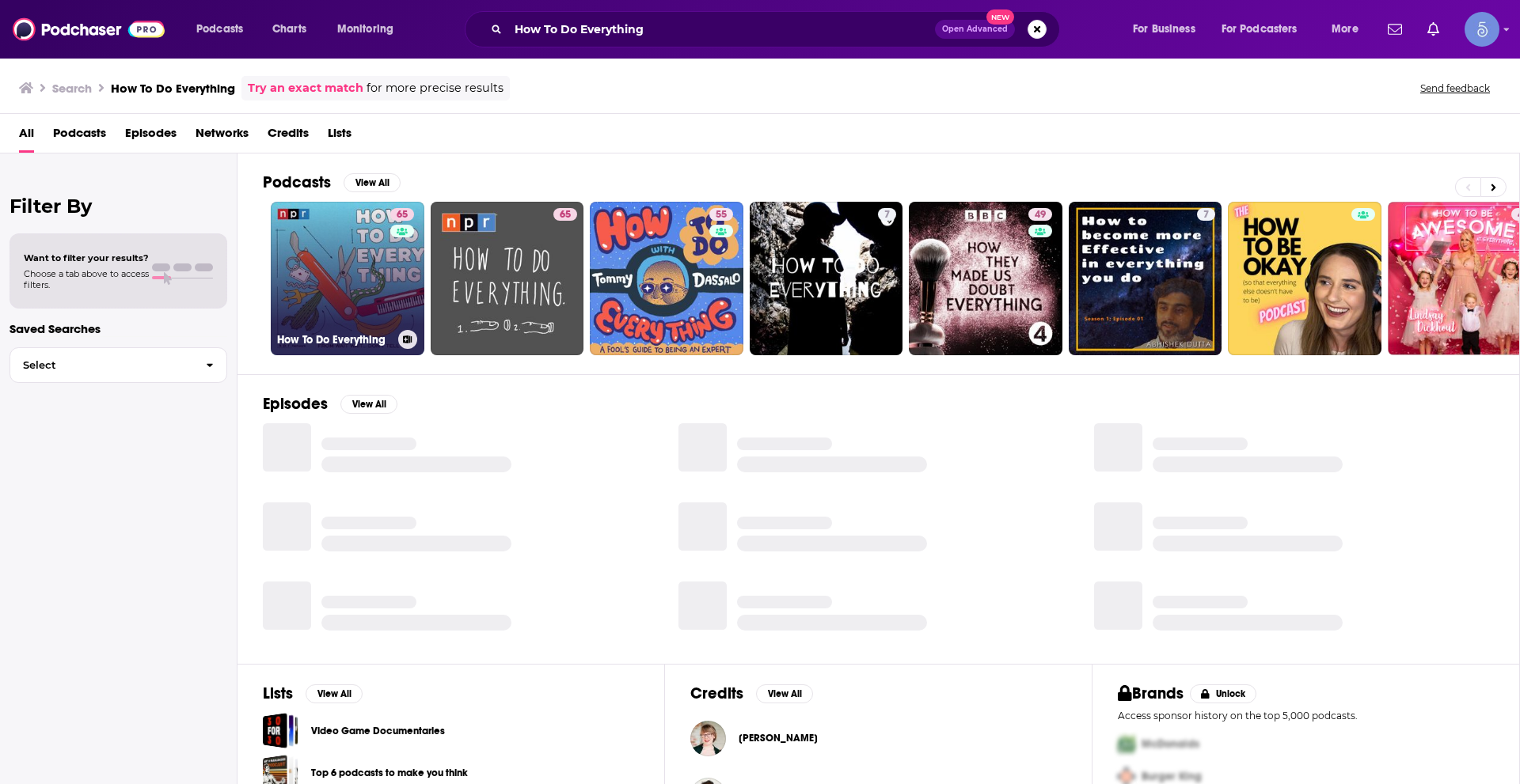
click at [337, 266] on link "65 How To Do Everything" at bounding box center [347, 278] width 154 height 154
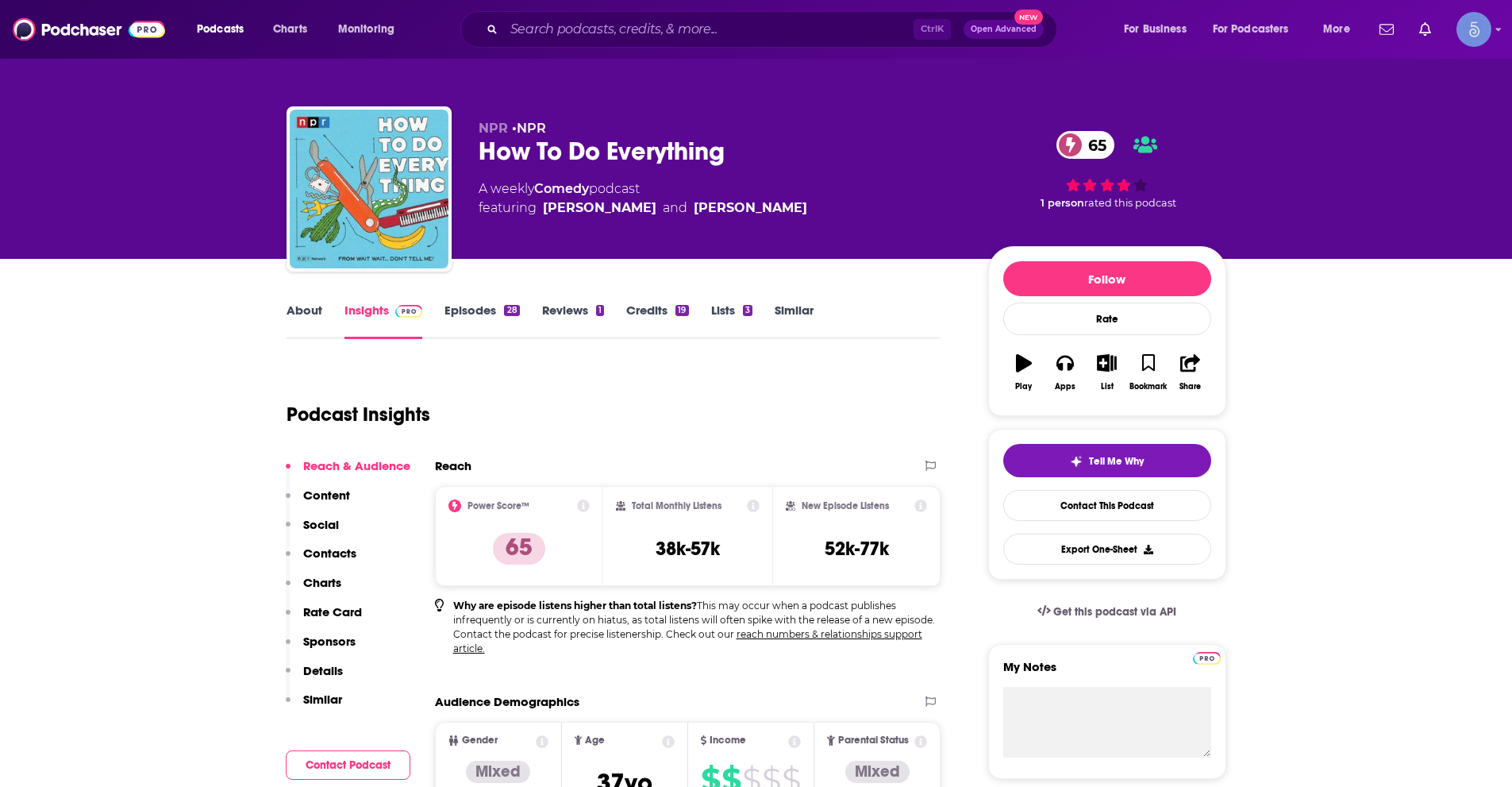
click at [675, 103] on div "NPR • NPR How To Do Everything 65 A weekly Comedy podcast featuring Ian Chillag…" at bounding box center [756, 173] width 964 height 172
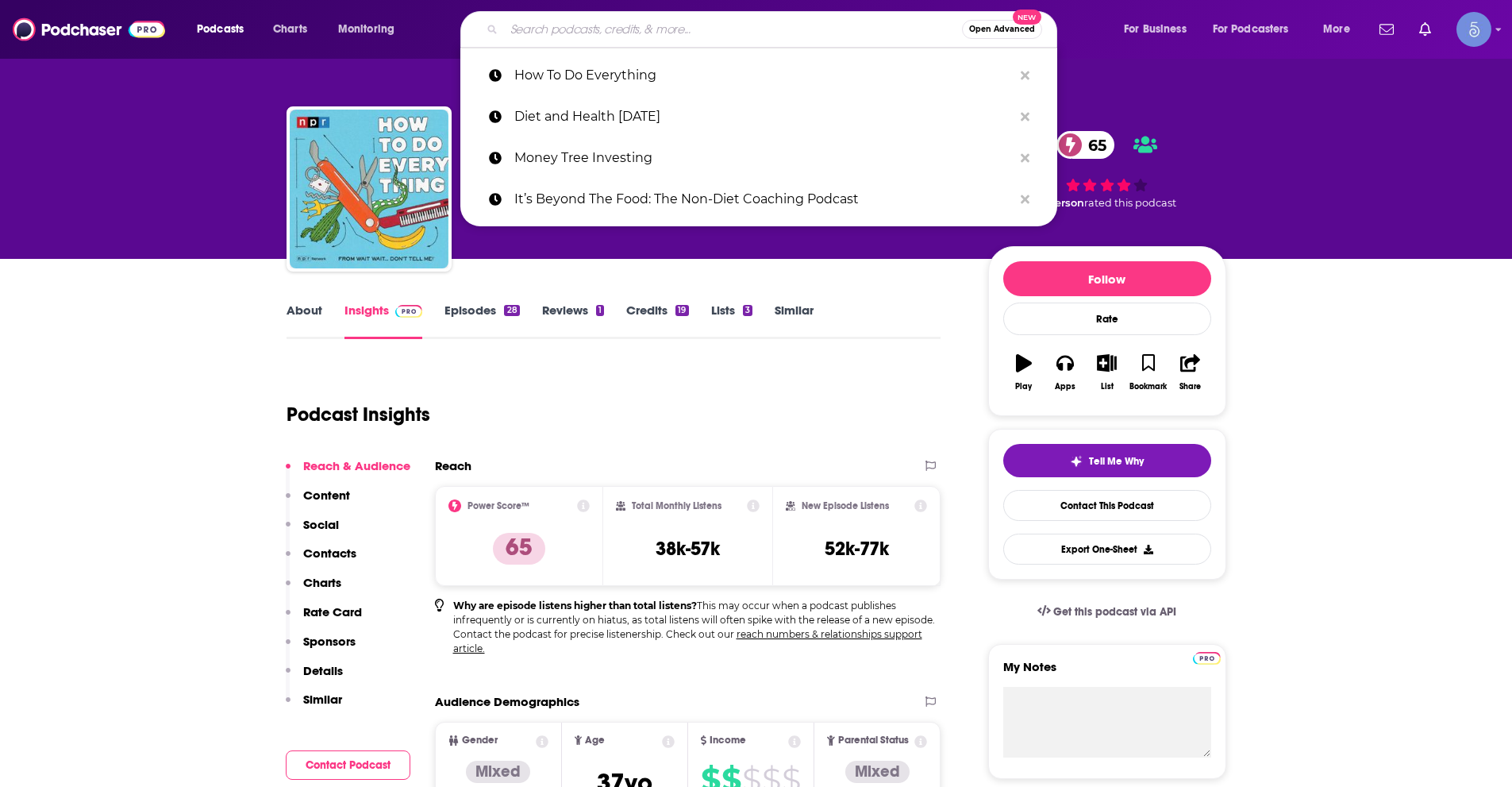
click at [653, 21] on input "Search podcasts, credits, & more..." at bounding box center [732, 29] width 458 height 25
paste input "With The Wind with Dr. Paul"
type input "With The Wind with Dr. Paul"
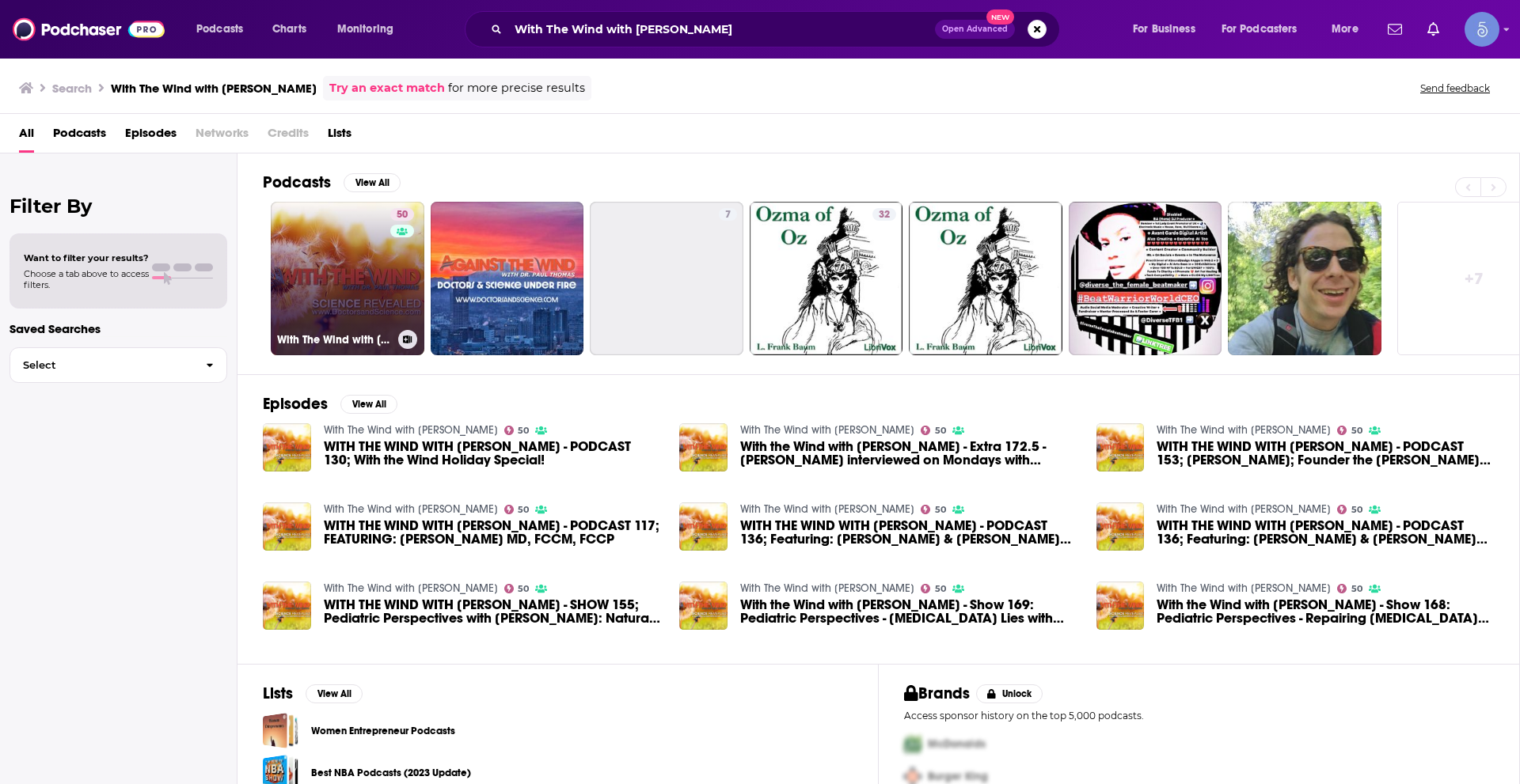
click at [394, 271] on div "50" at bounding box center [404, 269] width 28 height 122
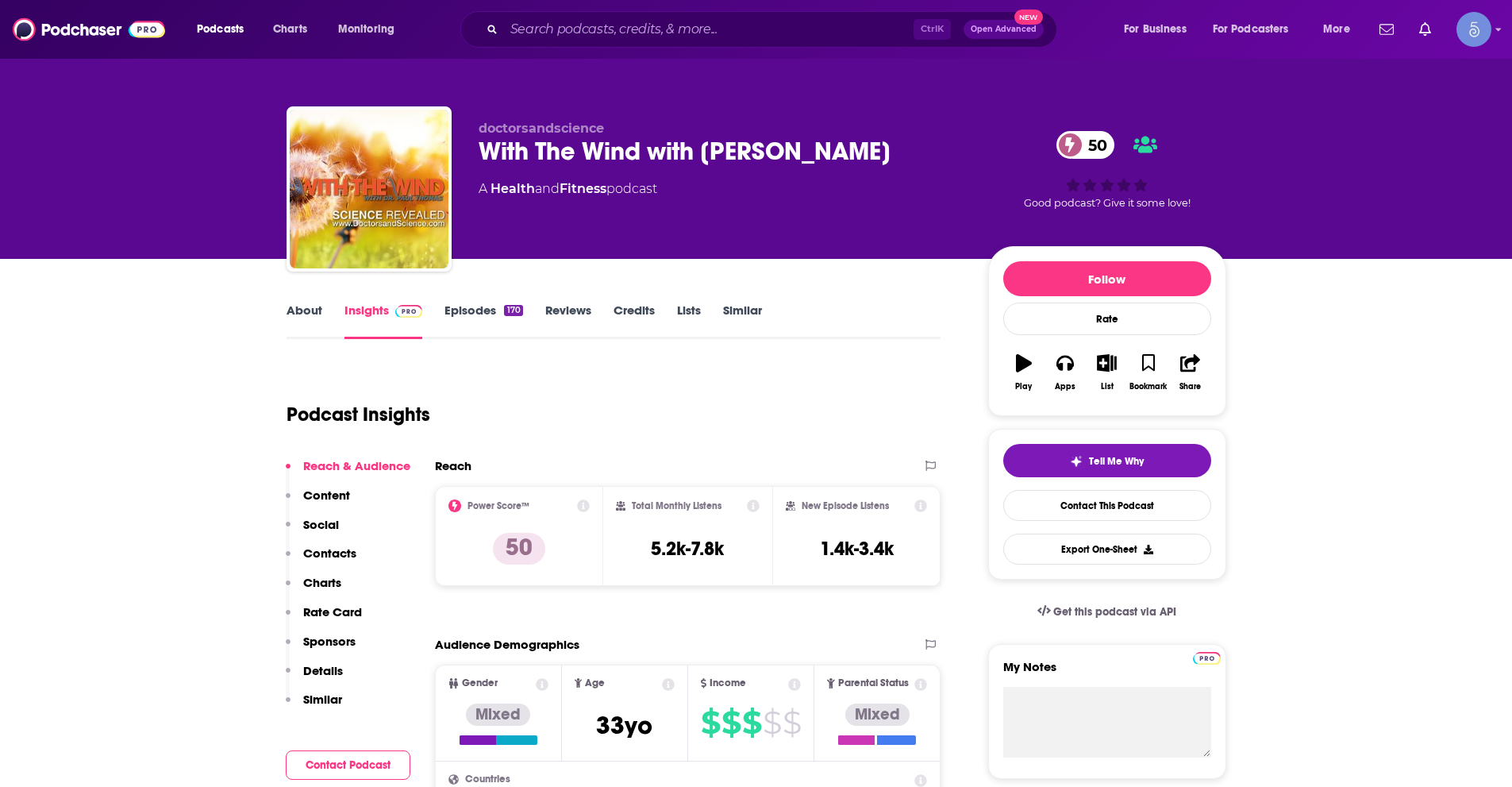
click at [574, 12] on div "Ctrl K Open Advanced New" at bounding box center [759, 30] width 596 height 37
click at [580, 24] on input "Search podcasts, credits, & more..." at bounding box center [709, 29] width 410 height 25
paste input "Personal Development Trailblazers Podcast"
type input "Personal Development Trailblazers Podcast"
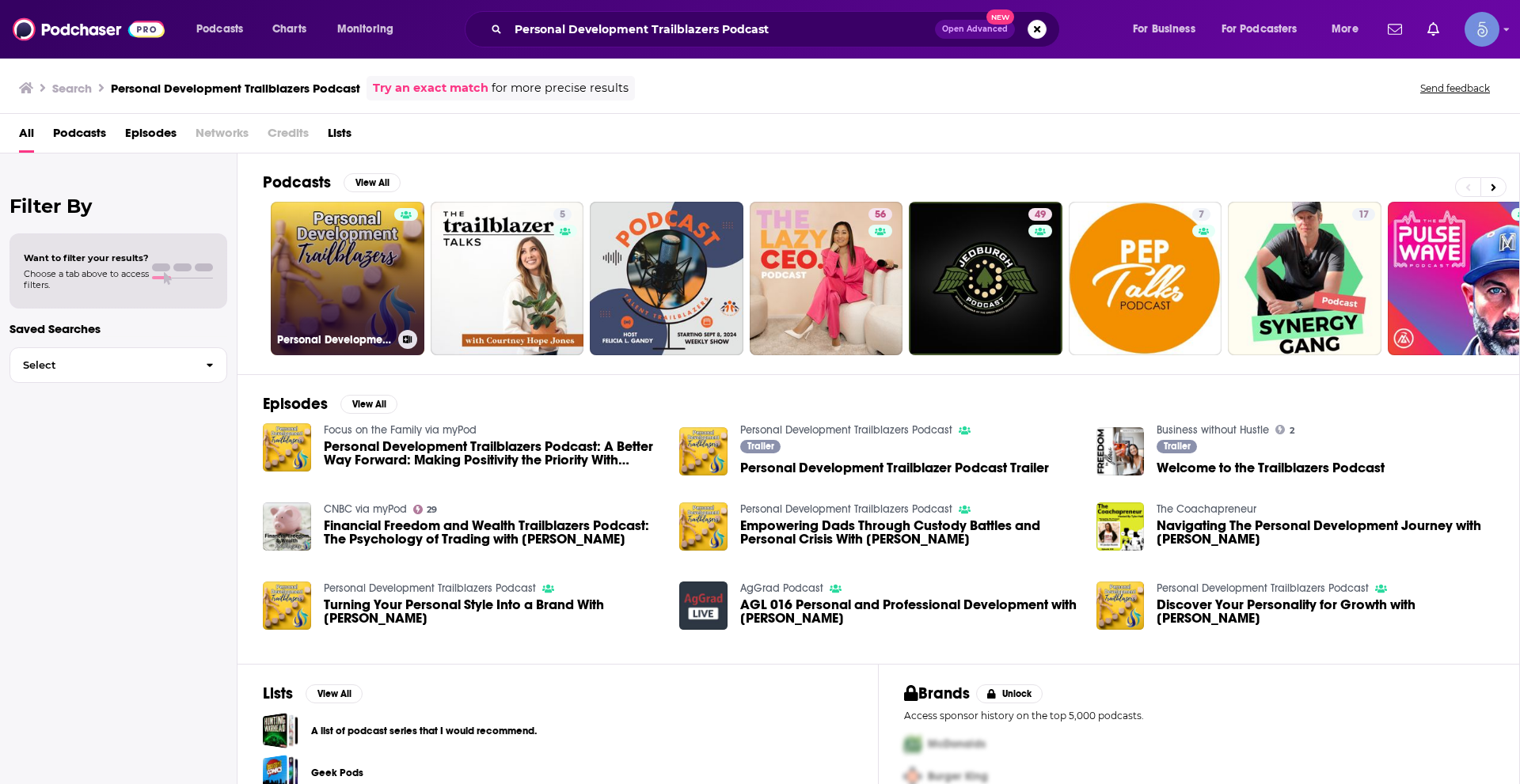
click at [333, 276] on link "Personal Development Trailblazers Podcast" at bounding box center [347, 278] width 154 height 154
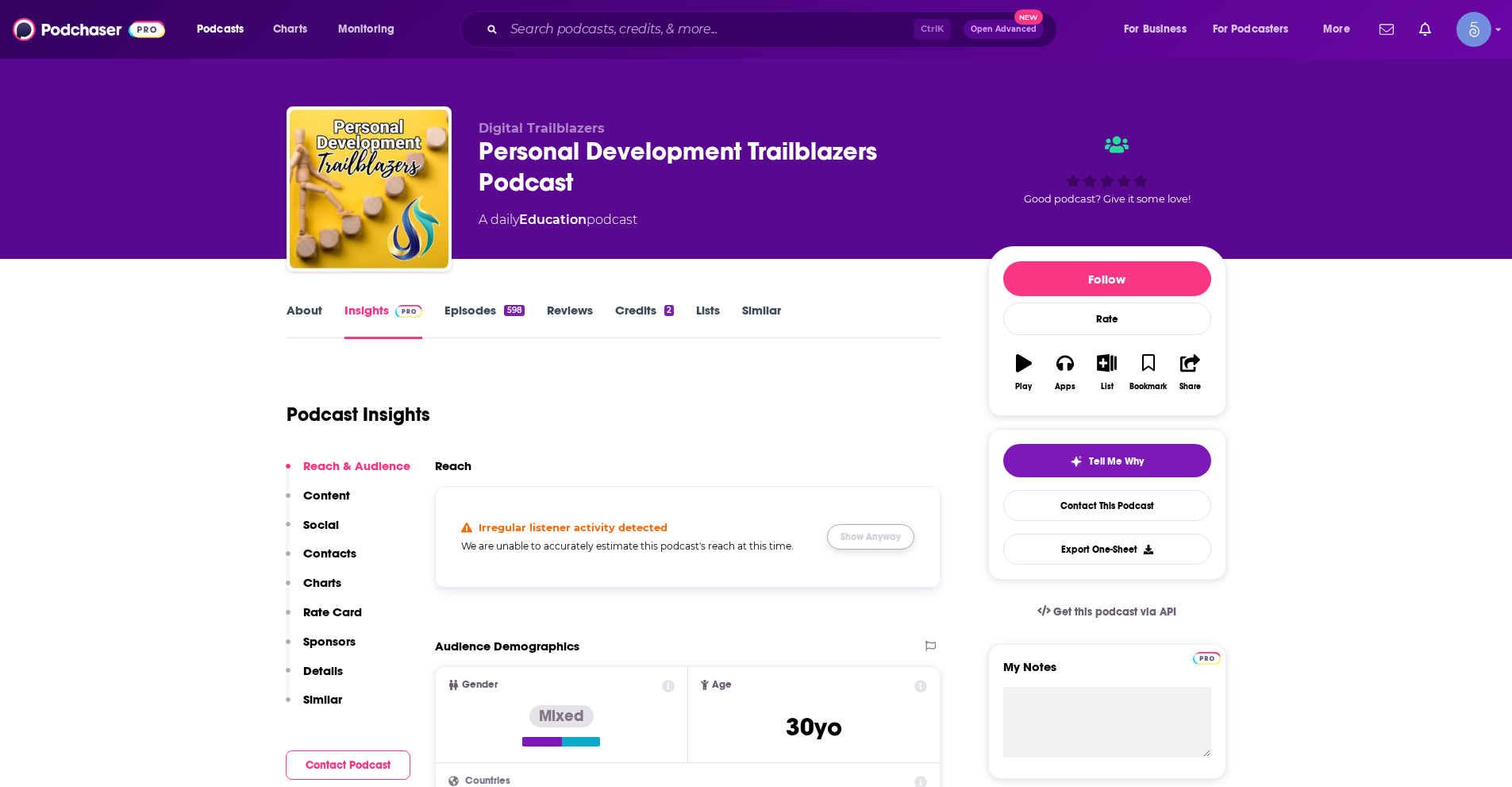
click at [891, 529] on button "Show Anyway" at bounding box center [870, 537] width 87 height 25
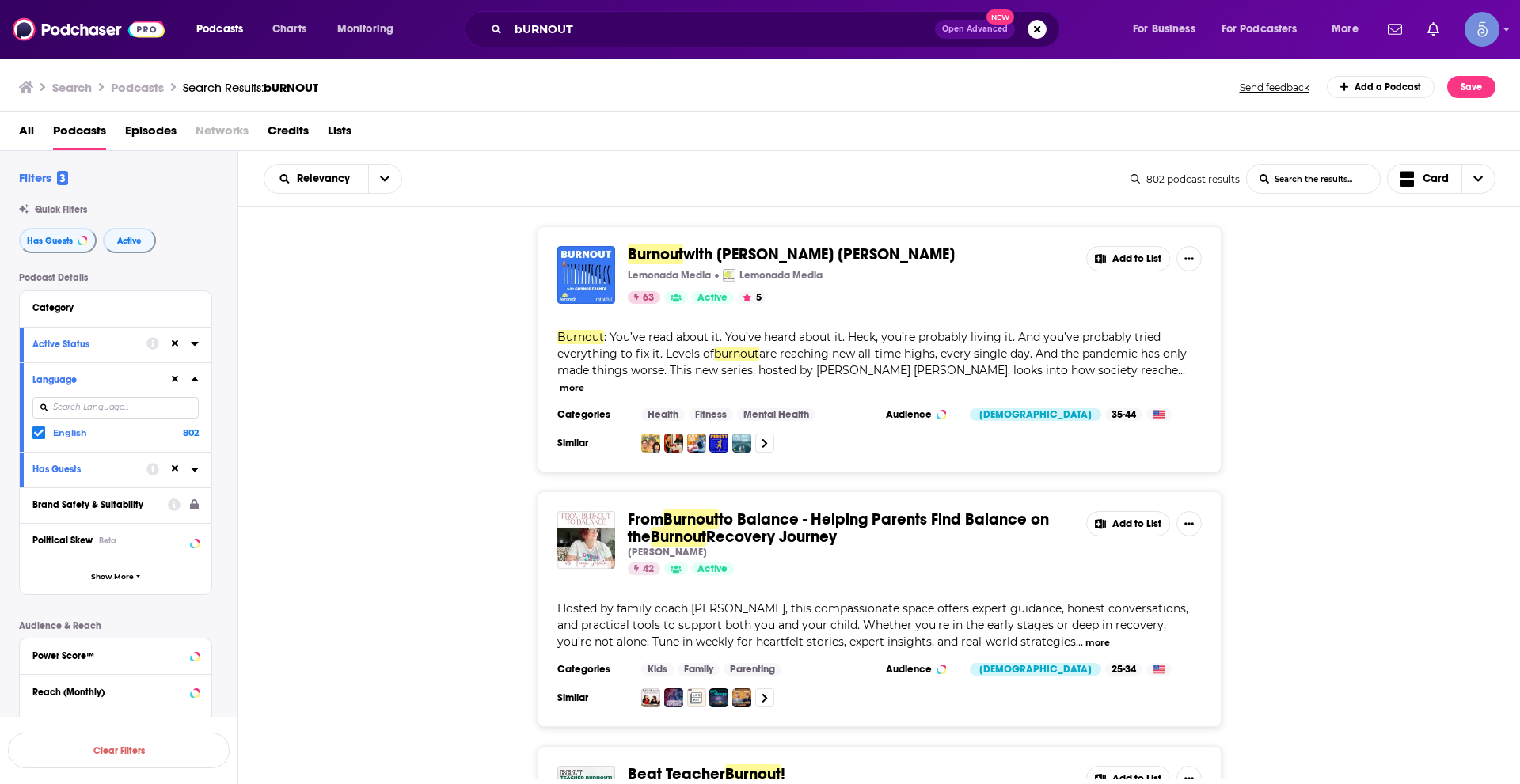
scroll to position [17939, 0]
